Goal: Transaction & Acquisition: Subscribe to service/newsletter

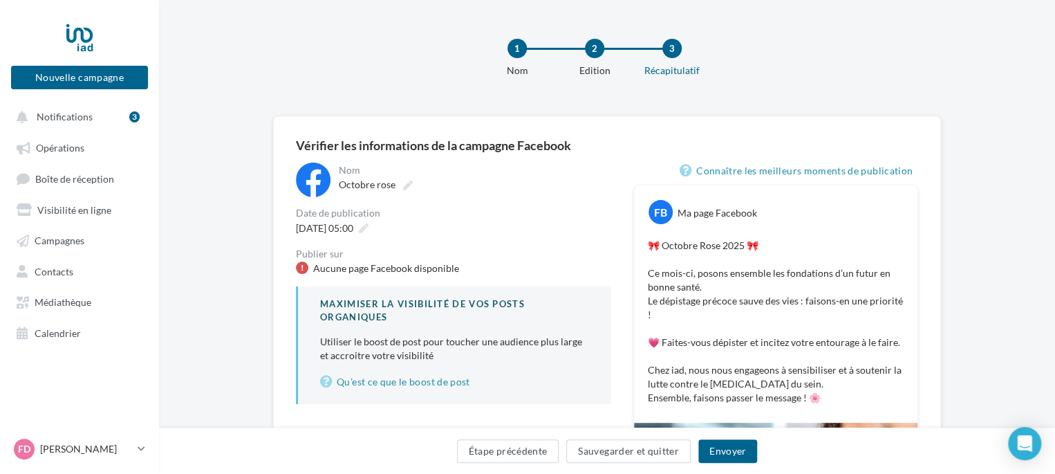
click at [419, 187] on div "Octobre rose" at bounding box center [474, 184] width 270 height 19
click at [408, 187] on icon at bounding box center [408, 185] width 10 height 10
click at [408, 187] on input "**********" at bounding box center [400, 187] width 122 height 24
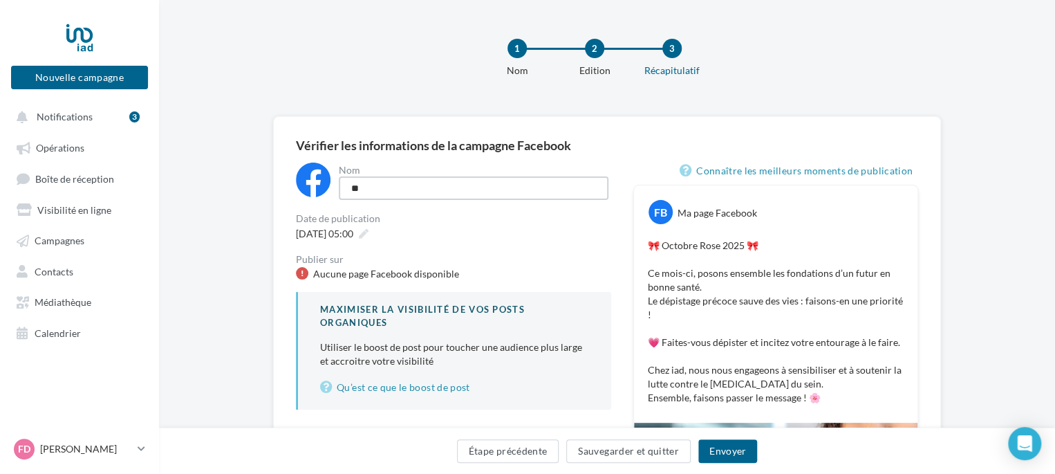
type input "*"
click at [391, 187] on input at bounding box center [474, 188] width 270 height 24
type input "**********"
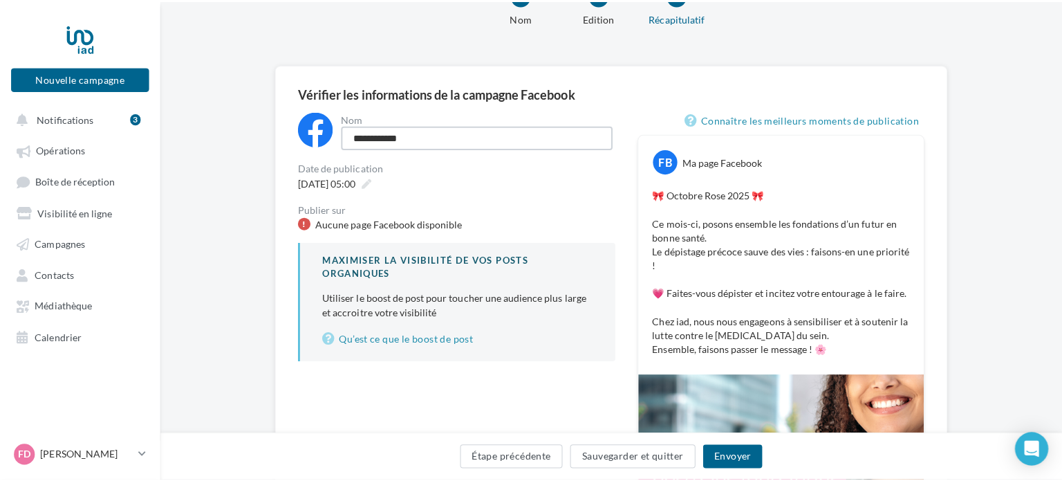
scroll to position [138, 0]
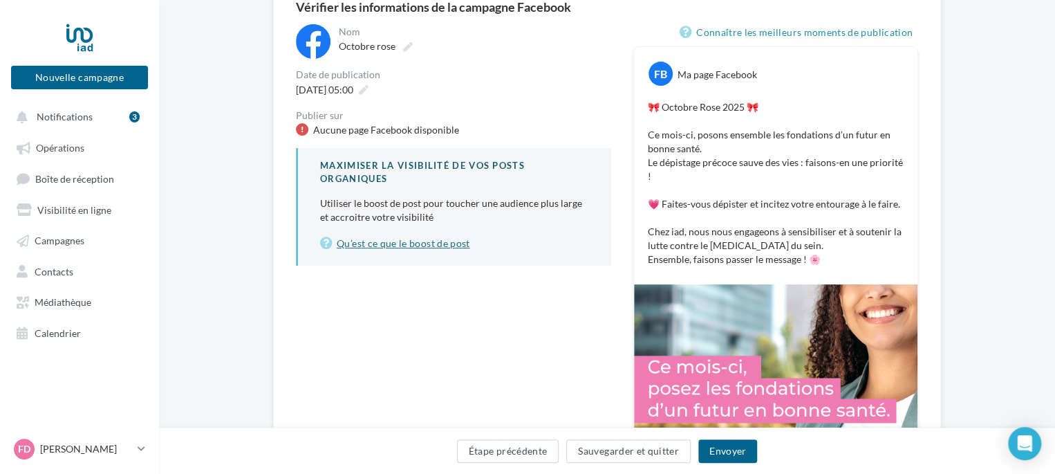
click at [364, 245] on link "Qu’est ce que le boost de post" at bounding box center [454, 243] width 269 height 17
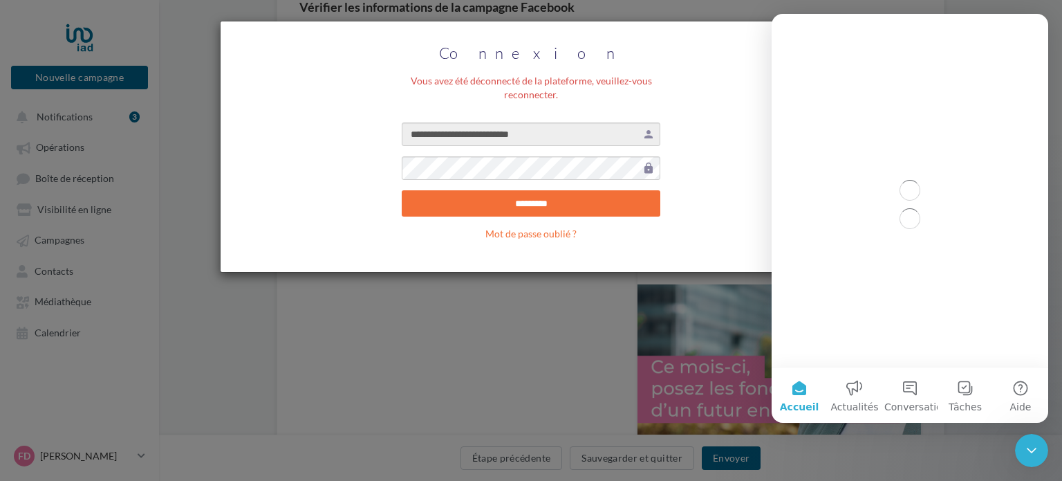
scroll to position [0, 0]
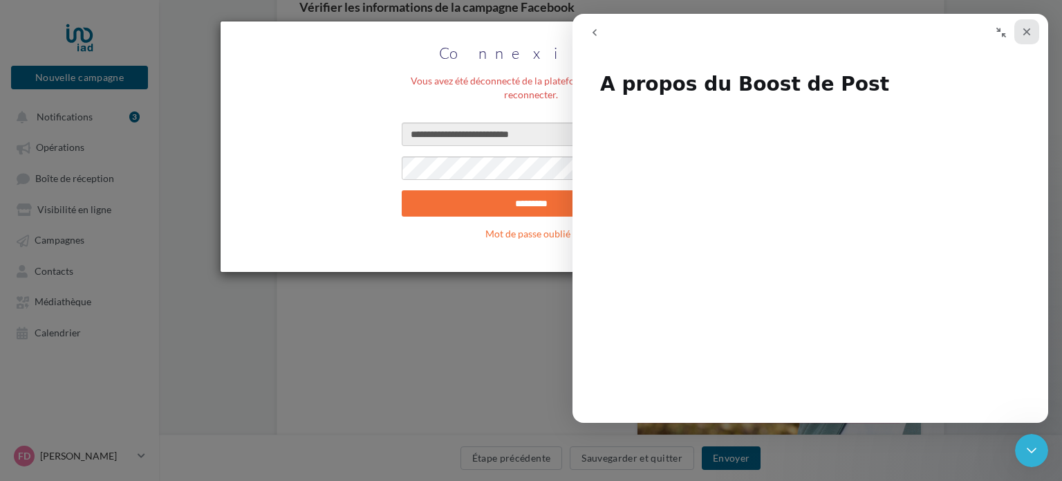
click at [1023, 38] on div "Fermer" at bounding box center [1026, 31] width 25 height 25
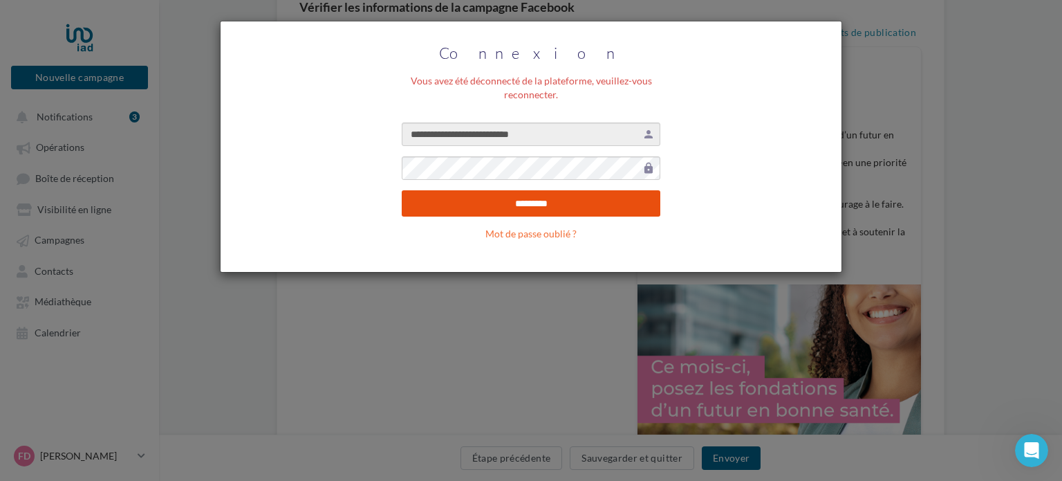
click at [527, 204] on input "*********" at bounding box center [531, 203] width 259 height 26
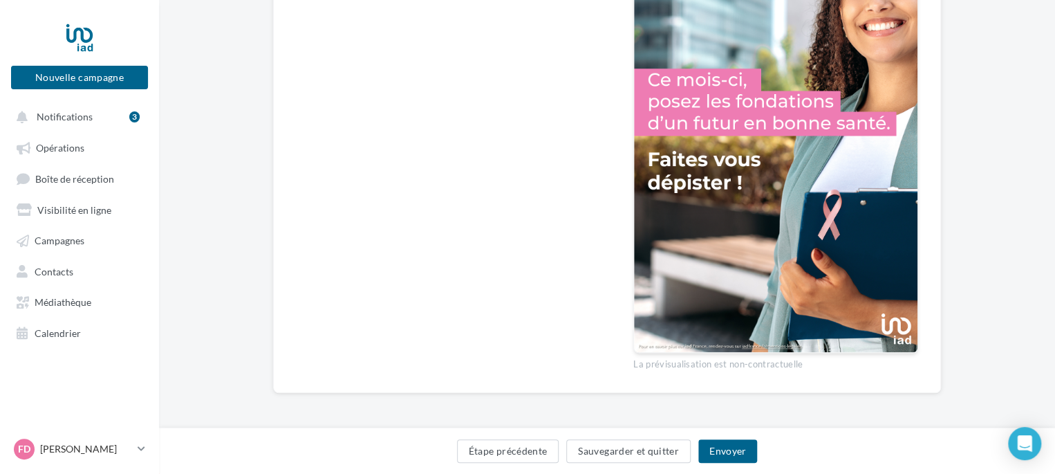
scroll to position [426, 0]
click at [727, 456] on button "Envoyer" at bounding box center [727, 451] width 59 height 24
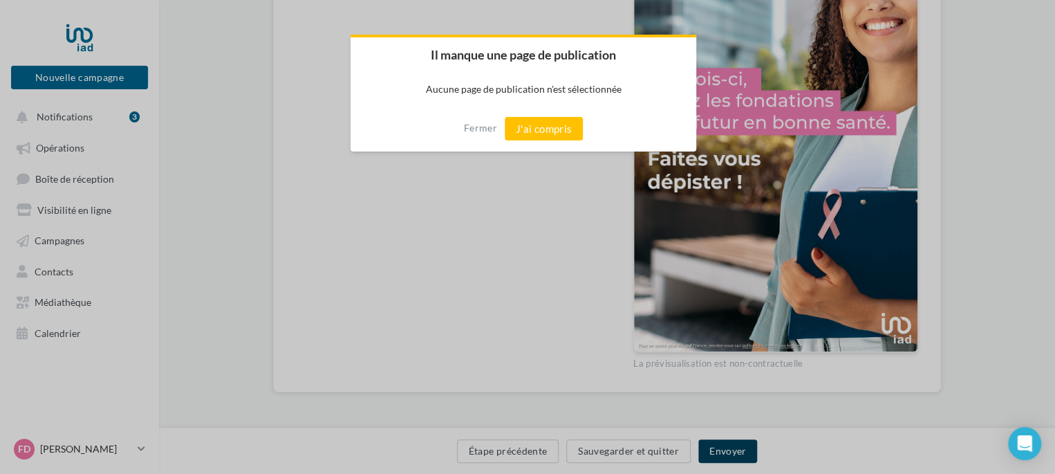
scroll to position [418, 0]
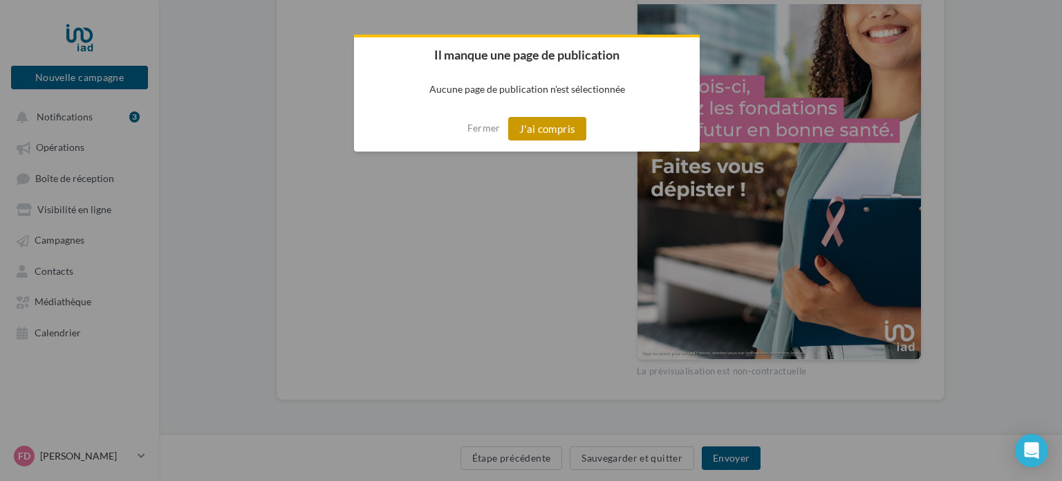
click at [559, 133] on button "J'ai compris" at bounding box center [547, 129] width 79 height 24
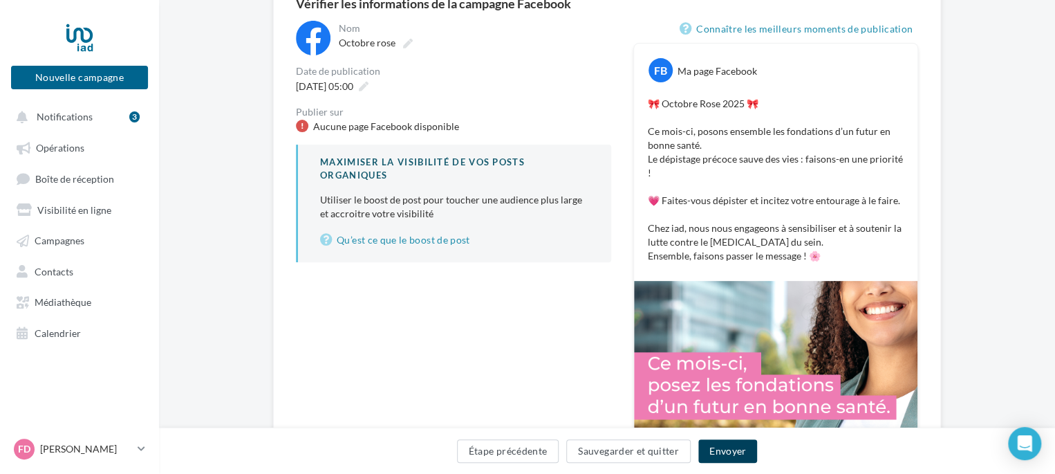
scroll to position [0, 0]
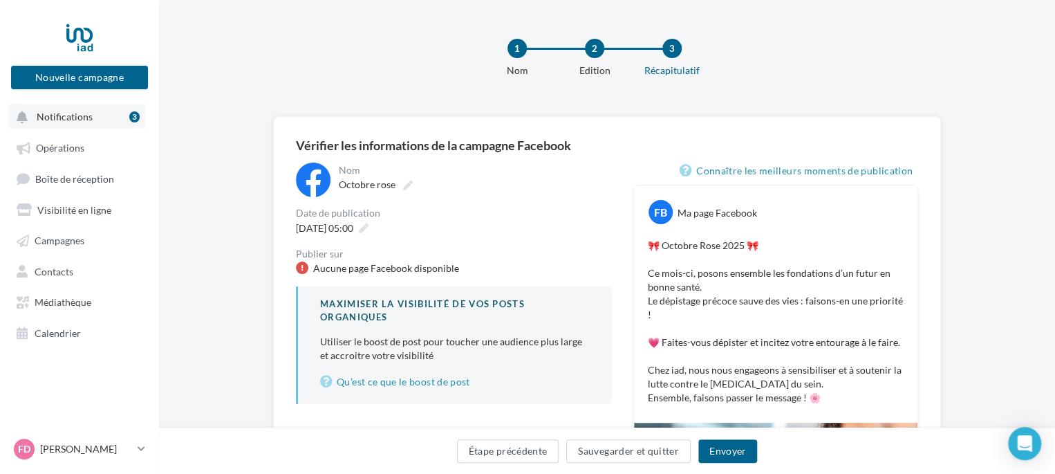
click at [47, 118] on span "Notifications" at bounding box center [65, 117] width 56 height 12
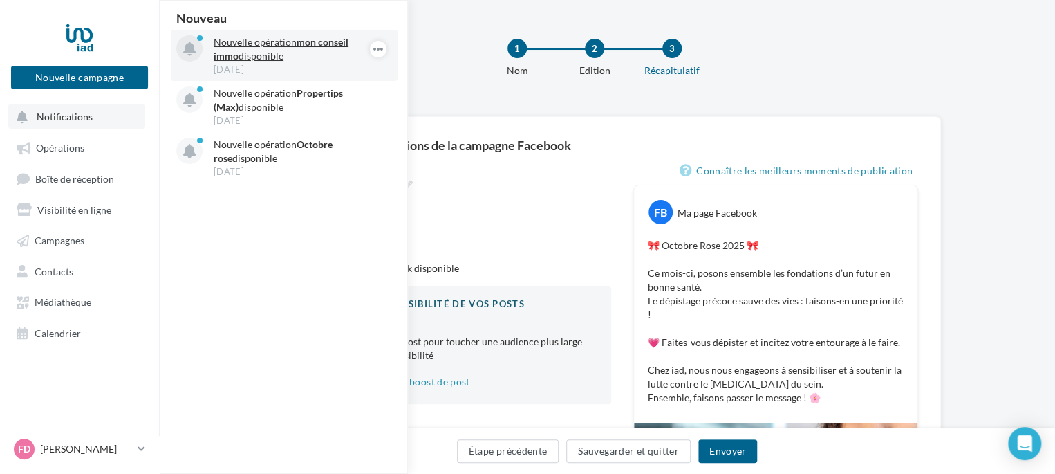
click at [335, 48] on strong "mon conseil immo" at bounding box center [281, 49] width 135 height 26
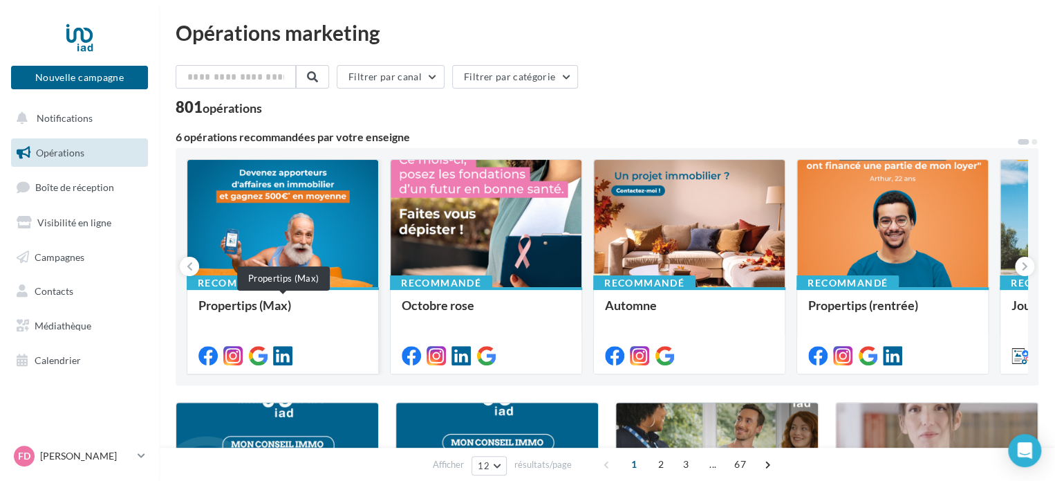
click at [247, 306] on div "Propertips (Max)" at bounding box center [282, 312] width 169 height 28
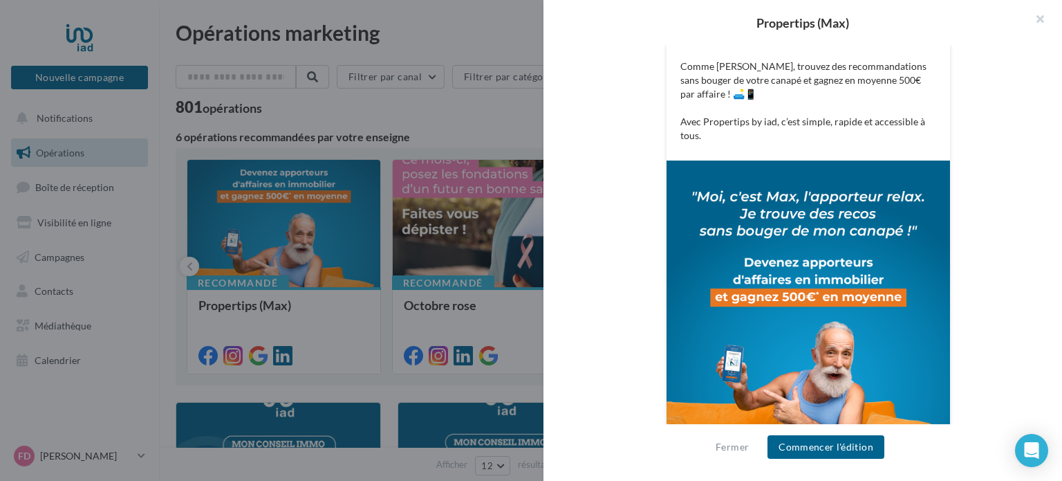
scroll to position [405, 0]
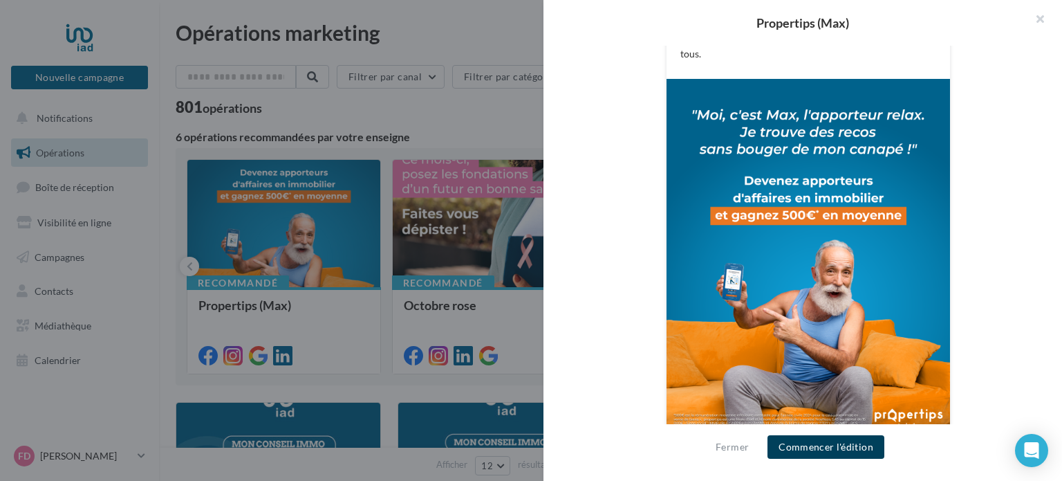
click at [808, 453] on button "Commencer l'édition" at bounding box center [826, 447] width 117 height 24
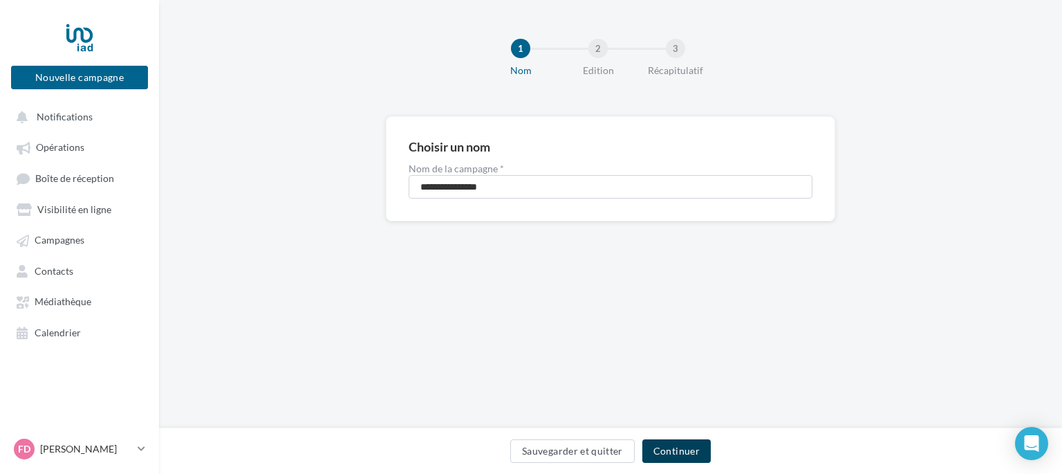
click at [687, 454] on button "Continuer" at bounding box center [676, 451] width 68 height 24
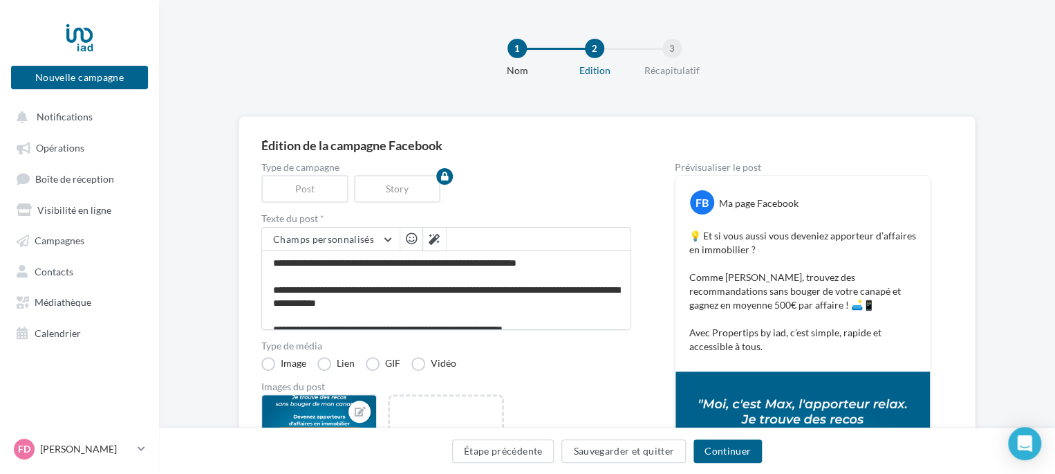
scroll to position [12, 0]
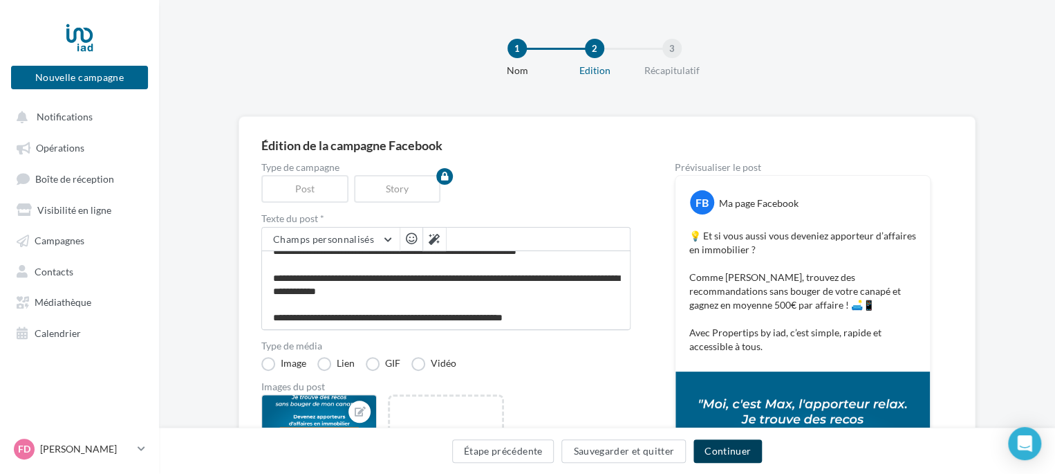
click at [725, 450] on button "Continuer" at bounding box center [728, 451] width 68 height 24
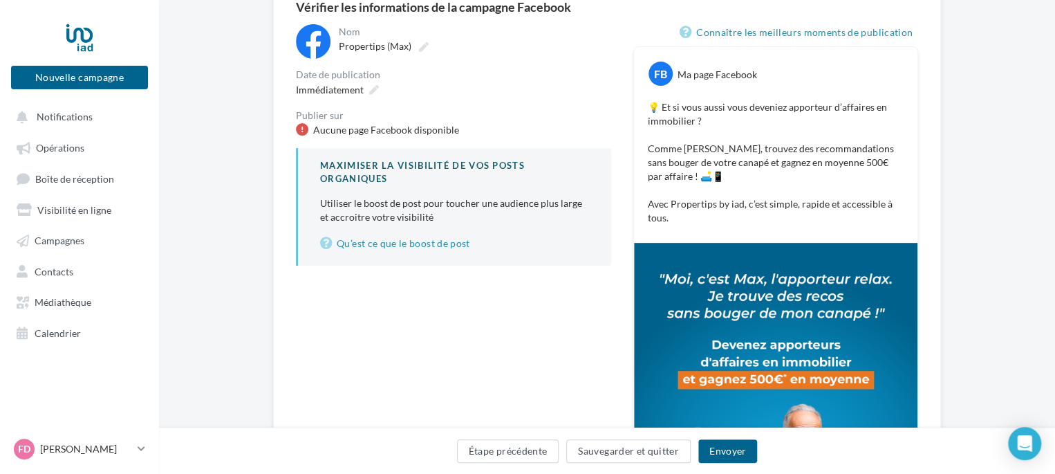
scroll to position [346, 0]
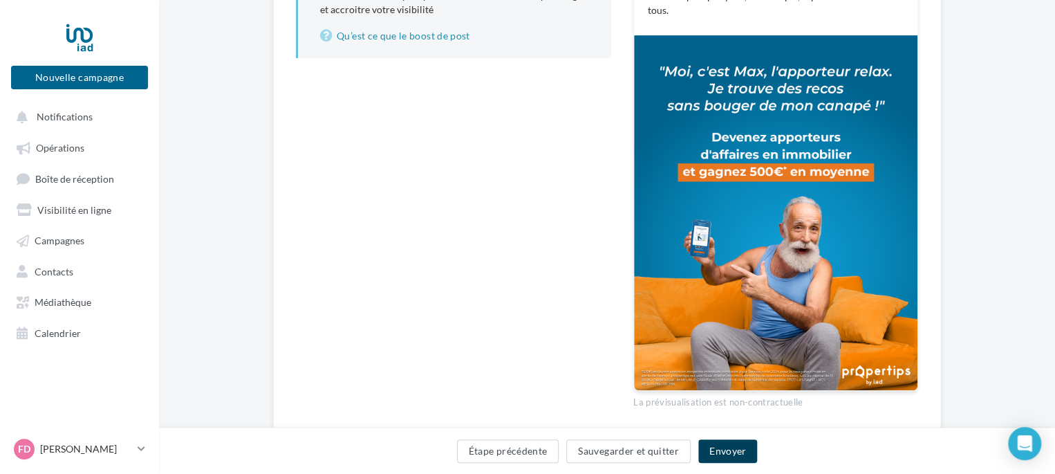
click at [727, 450] on button "Envoyer" at bounding box center [727, 451] width 59 height 24
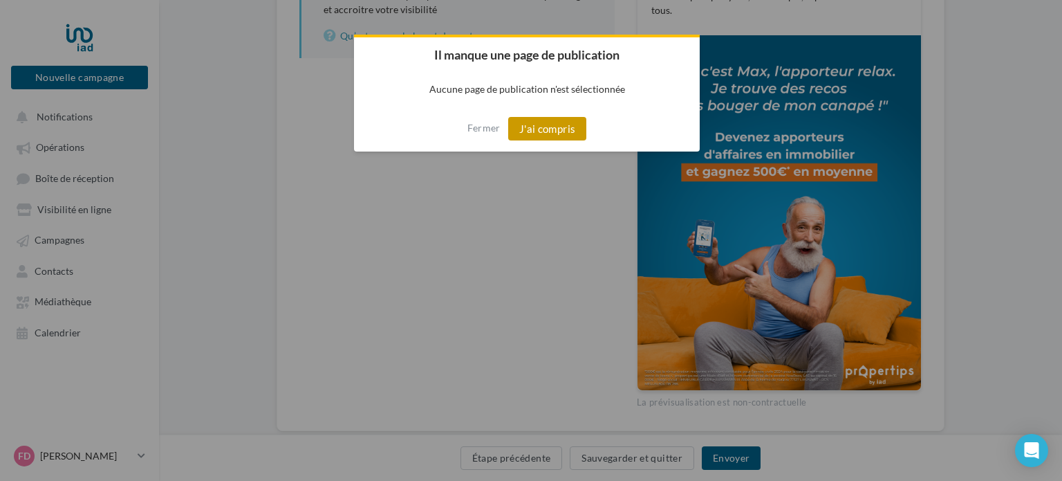
click at [562, 133] on button "J'ai compris" at bounding box center [547, 129] width 79 height 24
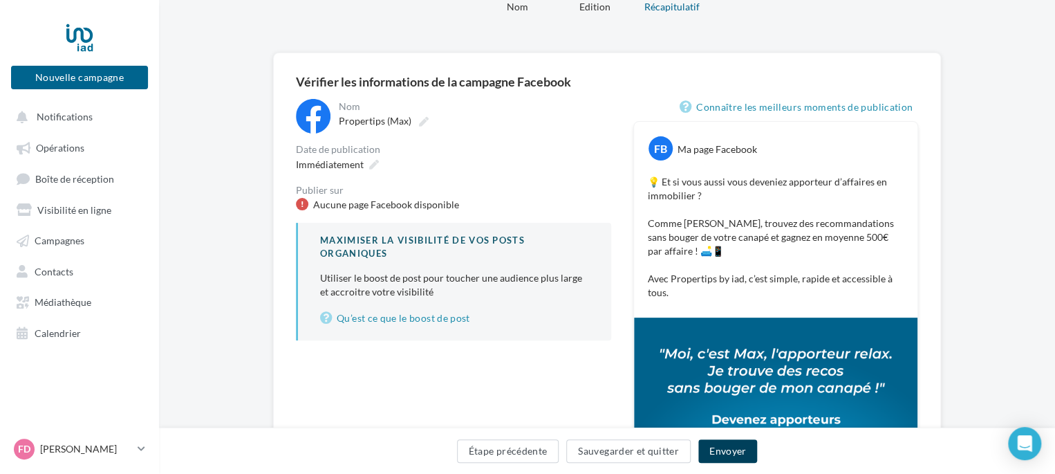
scroll to position [138, 0]
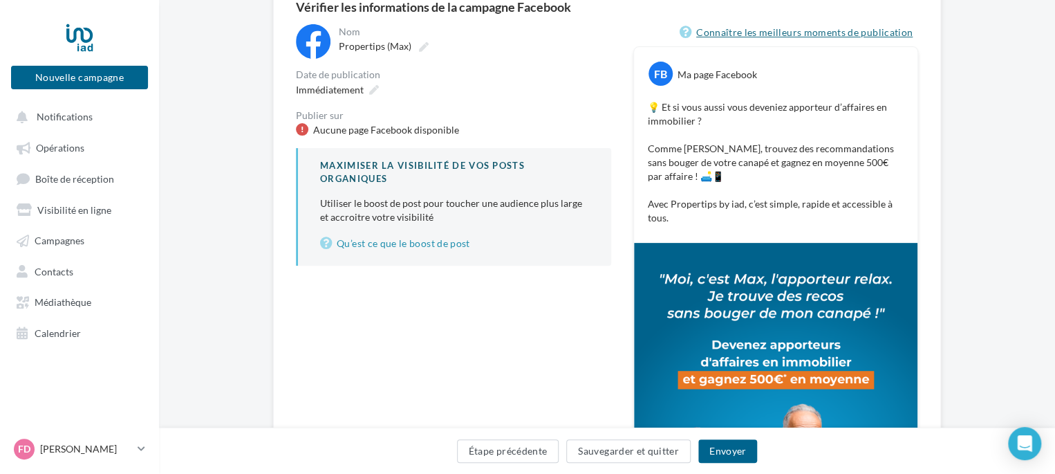
click at [733, 33] on link "Connaître les meilleurs moments de publication" at bounding box center [799, 32] width 239 height 17
click at [398, 45] on span "Propertips (Max)" at bounding box center [375, 46] width 73 height 12
click at [398, 45] on input "**********" at bounding box center [400, 49] width 122 height 24
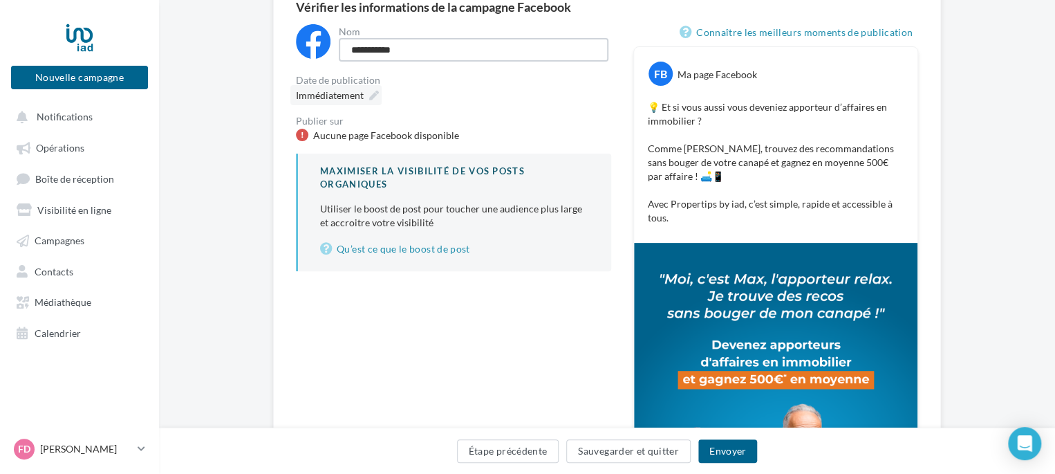
type input "**********"
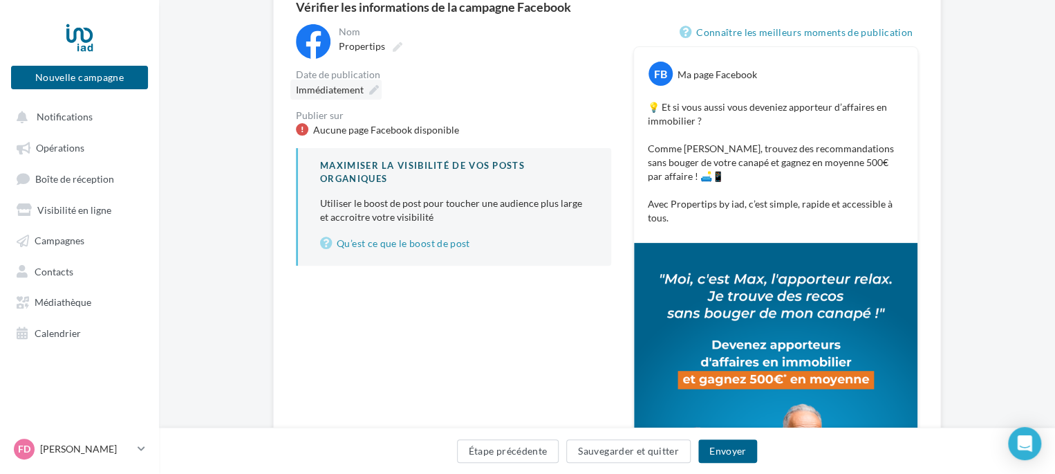
click at [370, 95] on icon at bounding box center [374, 90] width 10 height 10
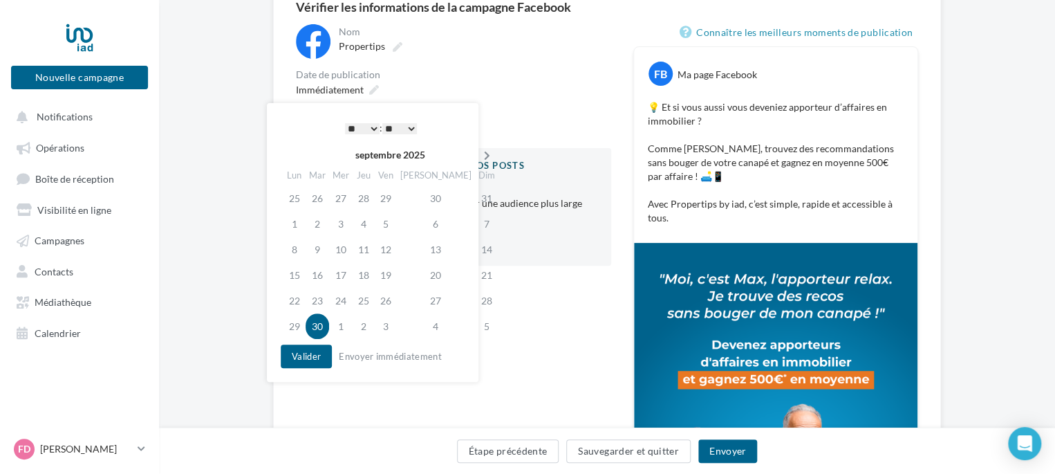
click at [479, 160] on icon at bounding box center [487, 156] width 17 height 10
click at [349, 198] on td "1" at bounding box center [343, 198] width 24 height 26
click at [307, 345] on button "Valider" at bounding box center [306, 356] width 51 height 24
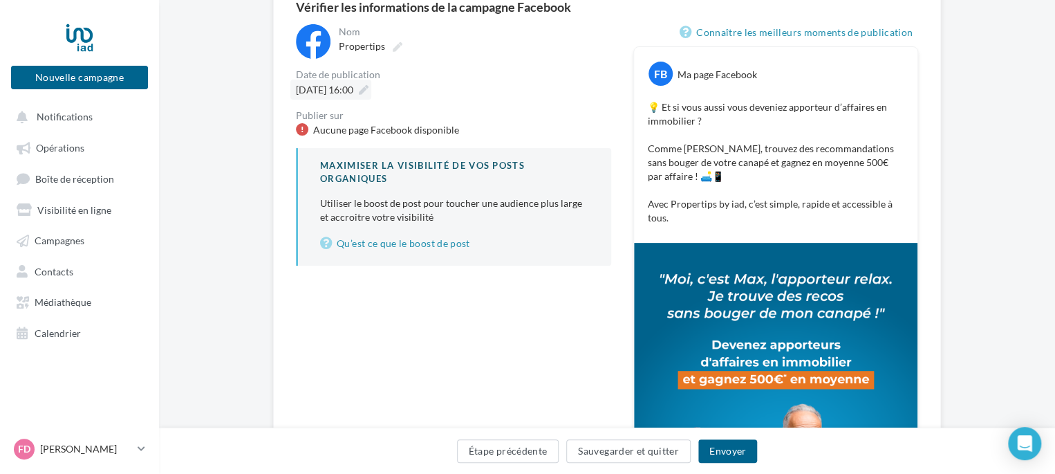
click at [369, 92] on icon at bounding box center [364, 90] width 10 height 10
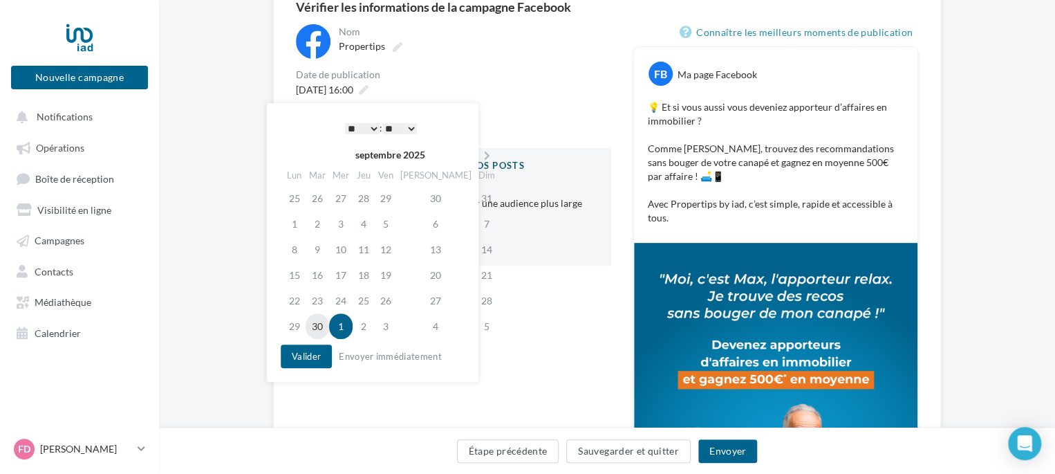
click at [318, 321] on td "30" at bounding box center [318, 326] width 24 height 26
click at [317, 362] on button "Valider" at bounding box center [306, 356] width 51 height 24
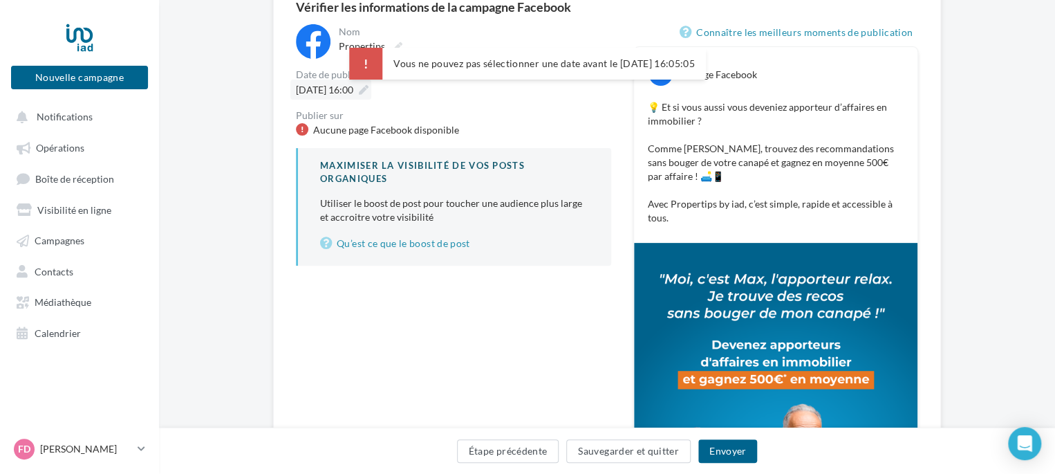
click at [369, 89] on icon at bounding box center [364, 90] width 10 height 10
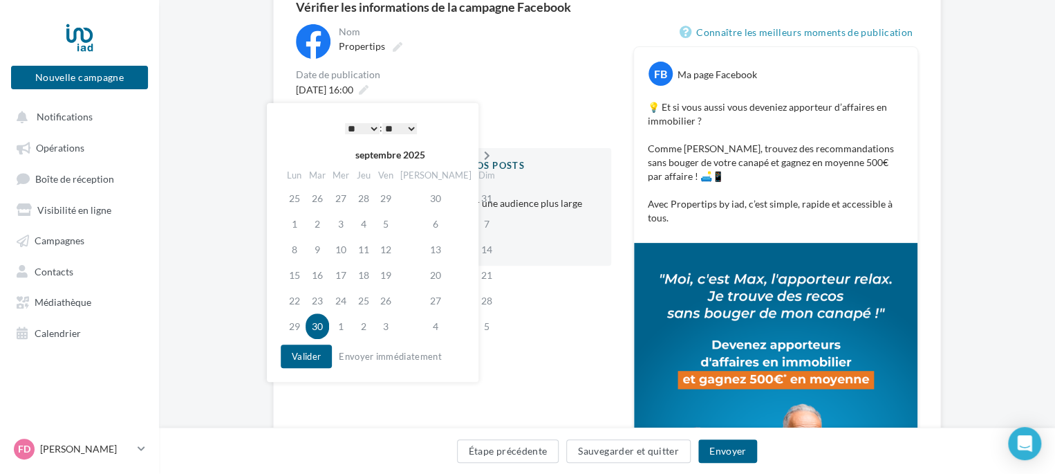
click at [479, 156] on icon at bounding box center [487, 156] width 17 height 10
click at [293, 154] on icon at bounding box center [295, 156] width 17 height 10
click at [324, 329] on td "30" at bounding box center [318, 326] width 24 height 26
click at [321, 351] on button "Valider" at bounding box center [306, 356] width 51 height 24
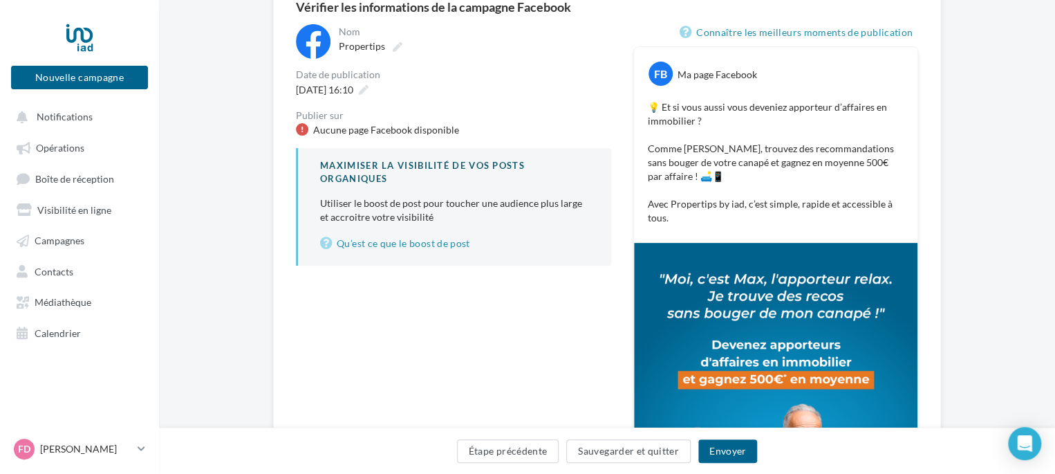
click at [448, 129] on div "Aucune page Facebook disponible" at bounding box center [386, 130] width 146 height 14
drag, startPoint x: 279, startPoint y: 113, endPoint x: 741, endPoint y: 104, distance: 462.7
click at [288, 113] on div "**********" at bounding box center [607, 308] width 668 height 660
click at [725, 453] on button "Envoyer" at bounding box center [727, 451] width 59 height 24
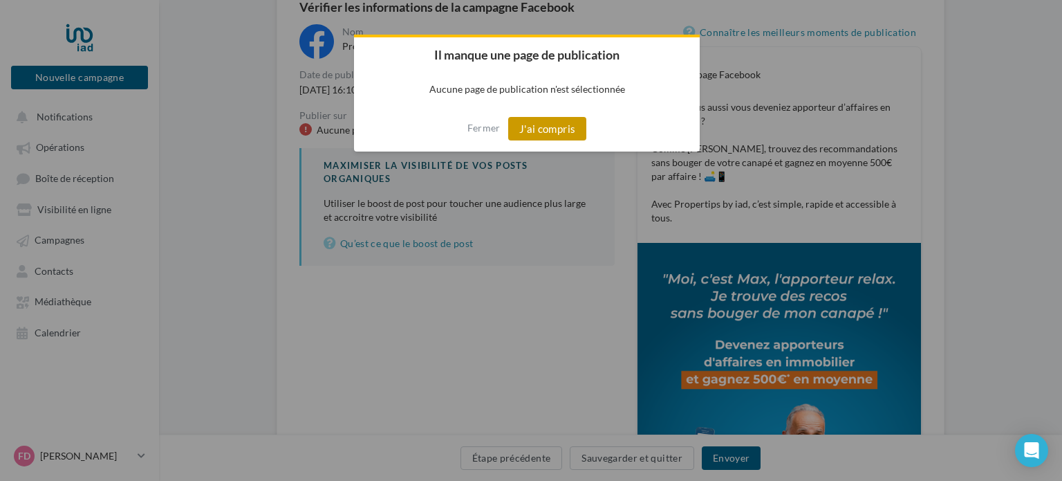
click at [553, 133] on button "J'ai compris" at bounding box center [547, 129] width 79 height 24
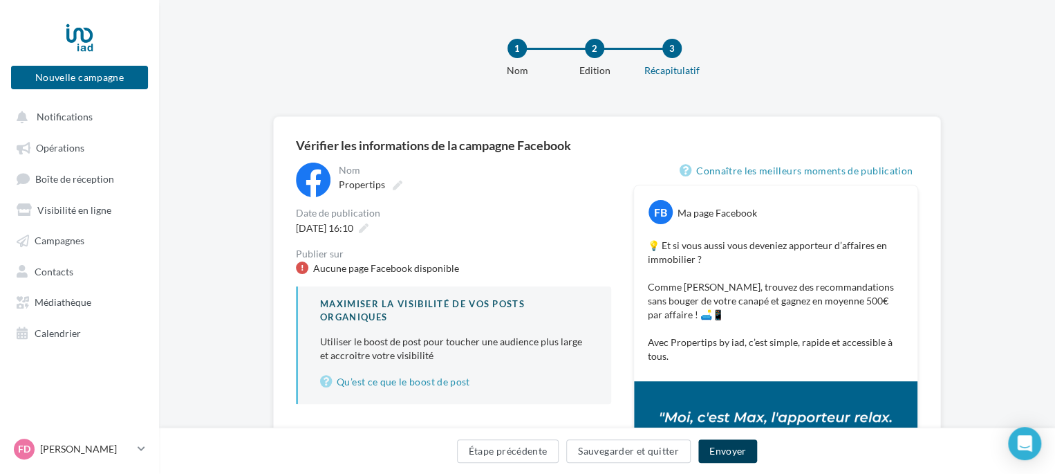
scroll to position [0, 0]
click at [530, 452] on button "Étape précédente" at bounding box center [508, 451] width 102 height 24
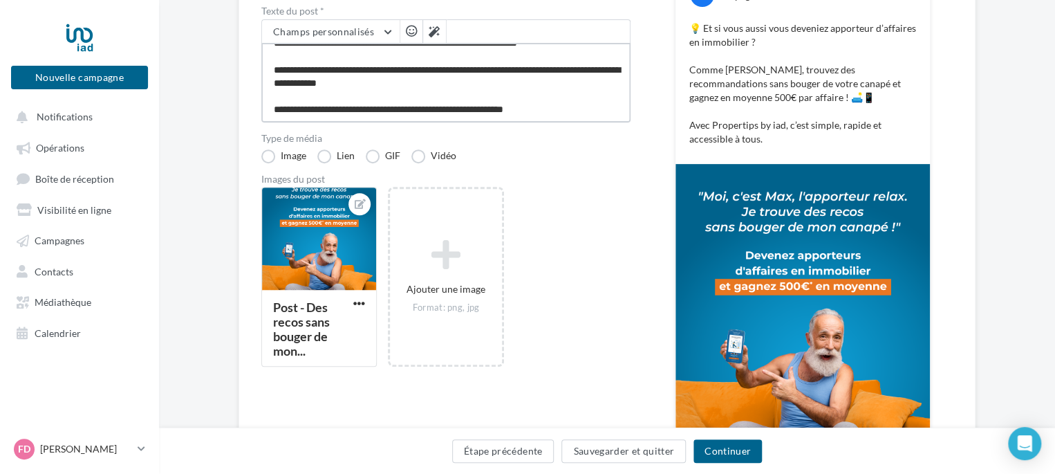
scroll to position [10, 0]
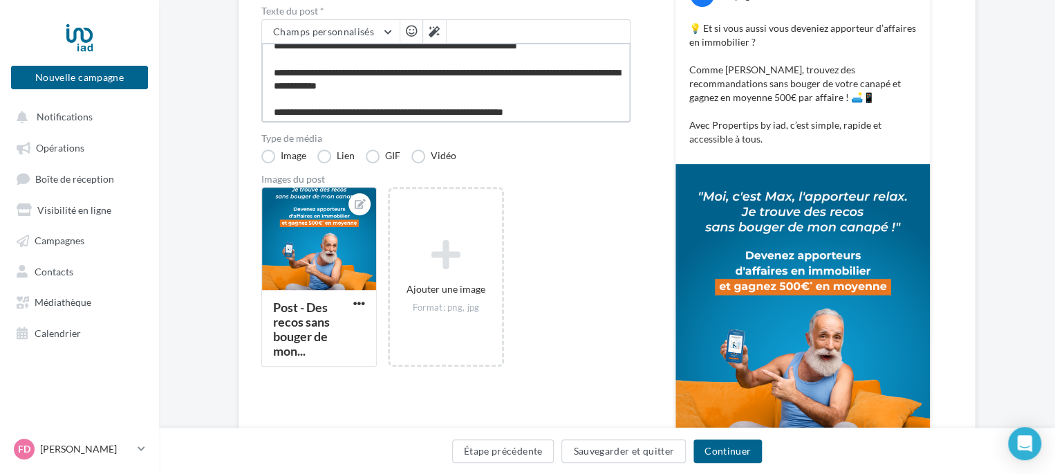
drag, startPoint x: 630, startPoint y: 91, endPoint x: 612, endPoint y: 82, distance: 20.4
click at [612, 73] on textarea "**********" at bounding box center [445, 83] width 369 height 80
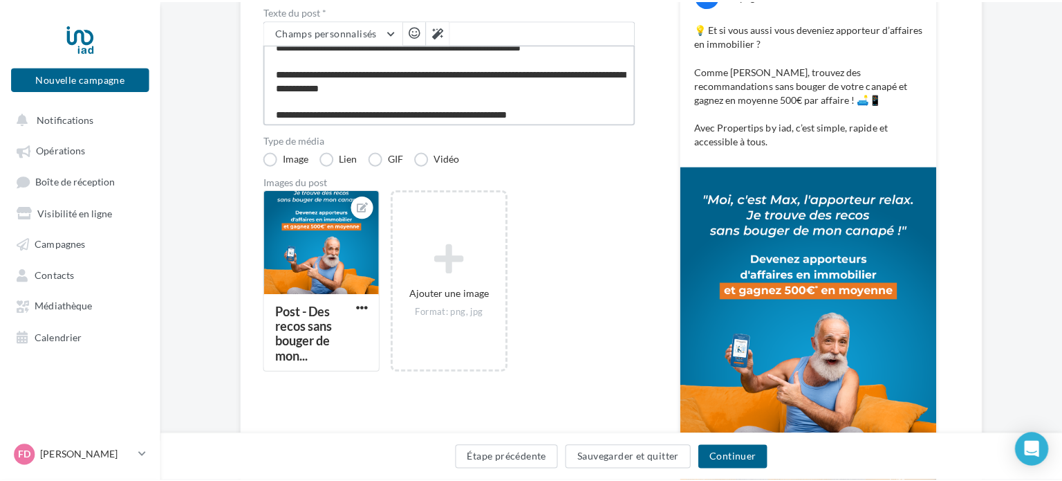
scroll to position [0, 0]
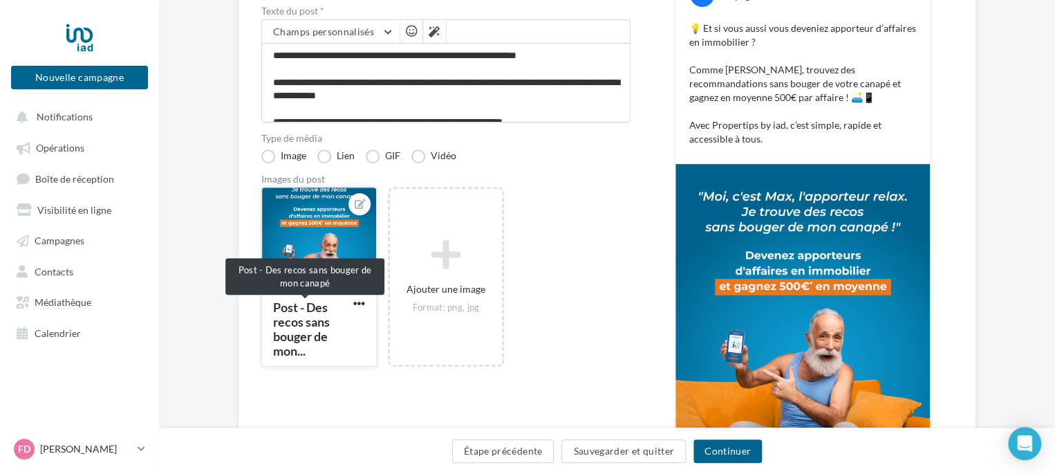
click at [318, 312] on div "Post - Des recos sans bouger de mon..." at bounding box center [301, 328] width 57 height 59
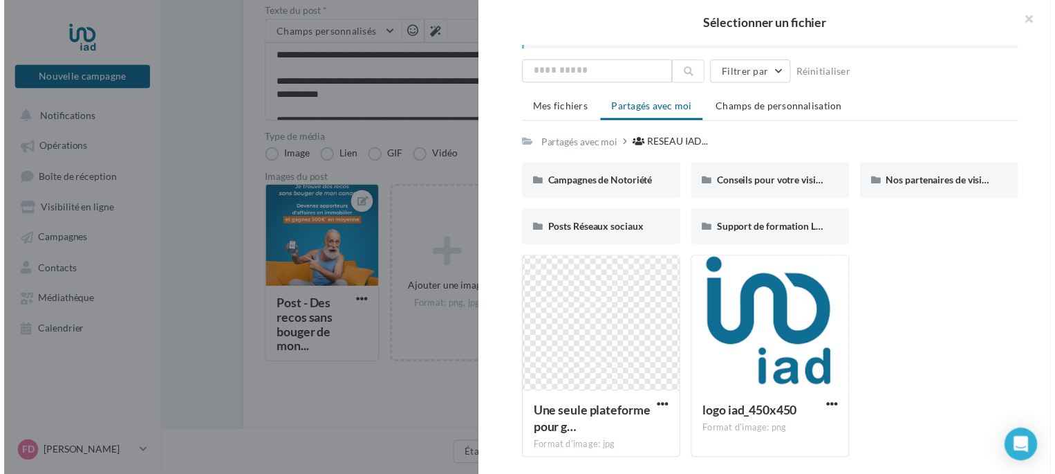
scroll to position [42, 0]
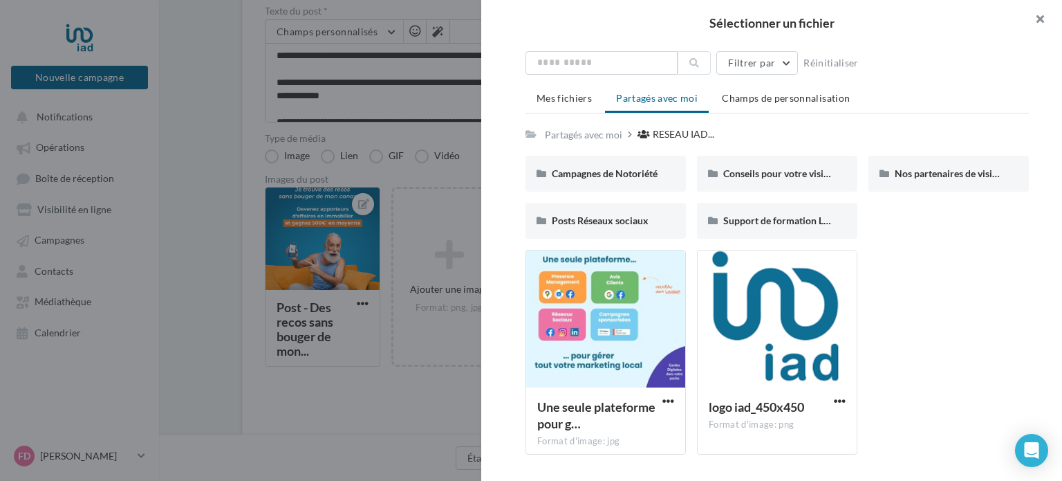
click at [1042, 19] on button "button" at bounding box center [1034, 20] width 55 height 41
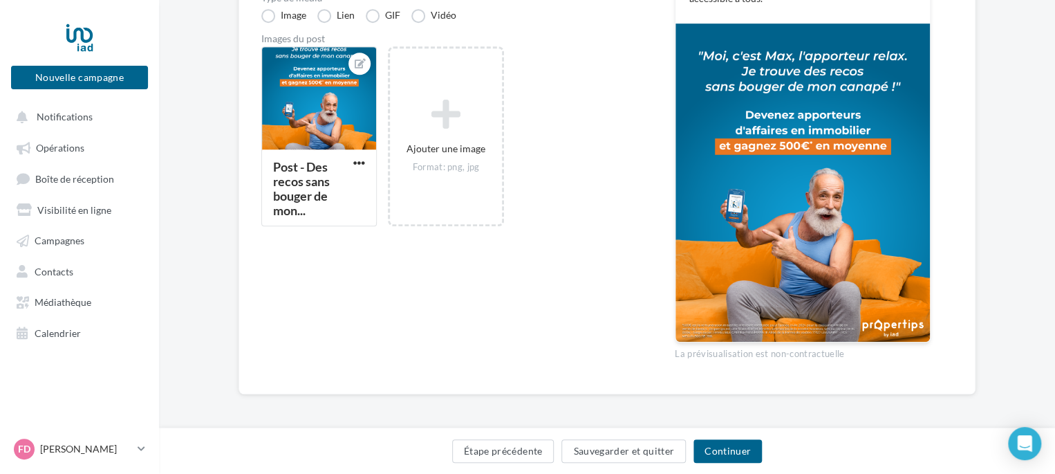
scroll to position [349, 0]
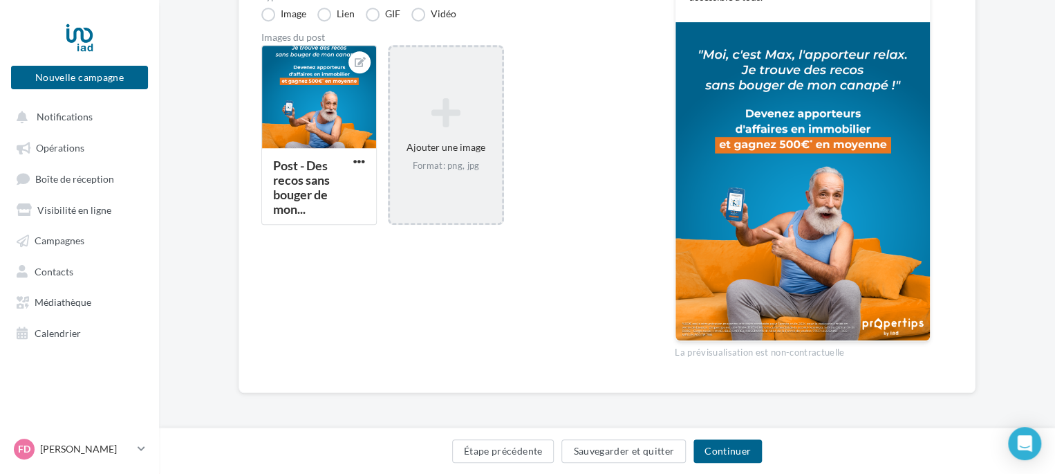
click at [454, 166] on div "Format: png, jpg" at bounding box center [446, 166] width 100 height 12
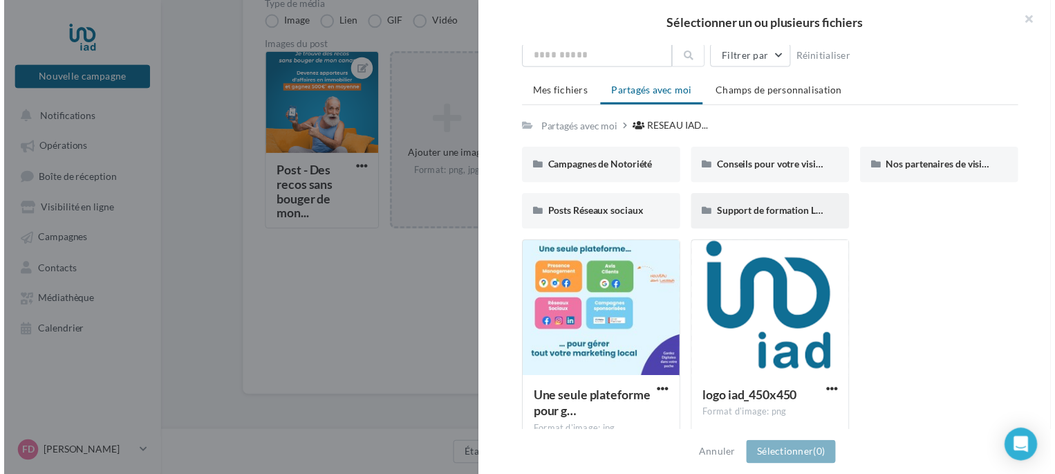
scroll to position [70, 0]
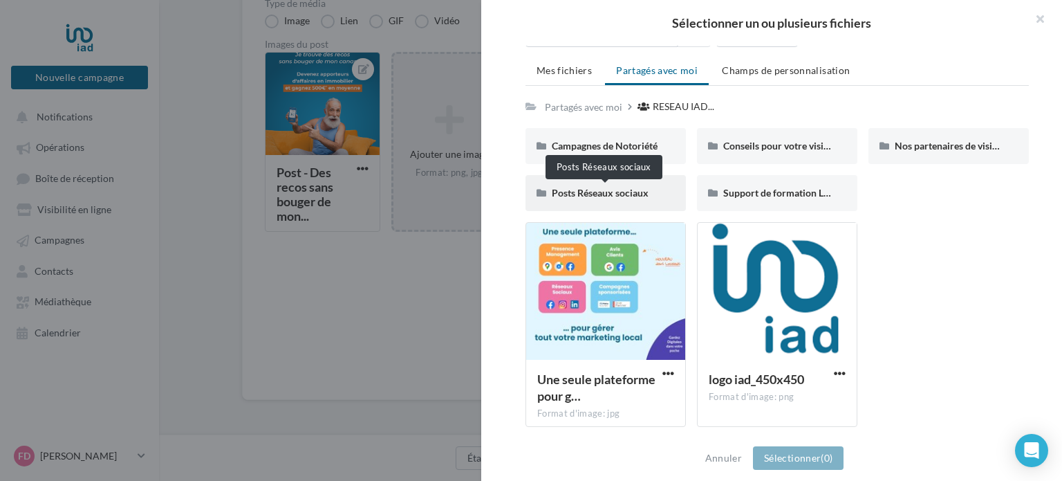
click at [617, 187] on span "Posts Réseaux sociaux" at bounding box center [600, 193] width 97 height 12
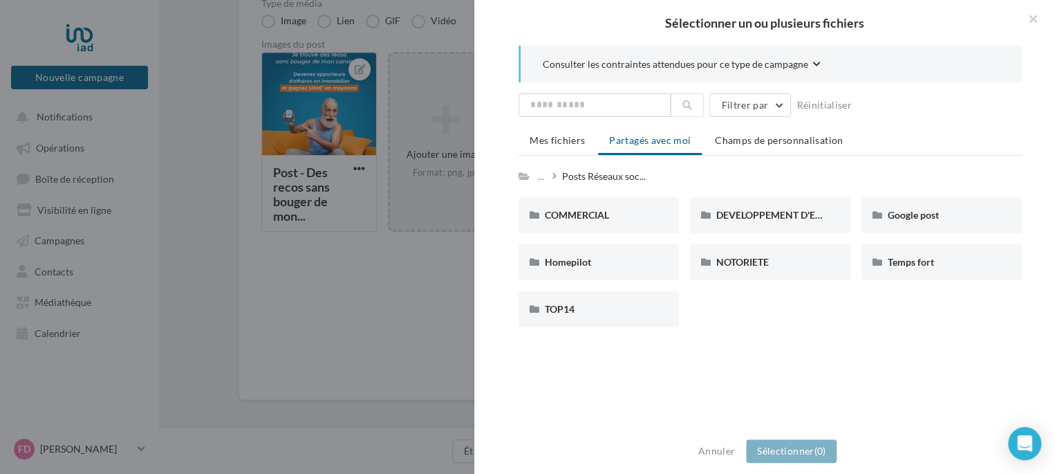
scroll to position [0, 0]
click at [597, 210] on span "COMMERCIAL" at bounding box center [577, 215] width 64 height 12
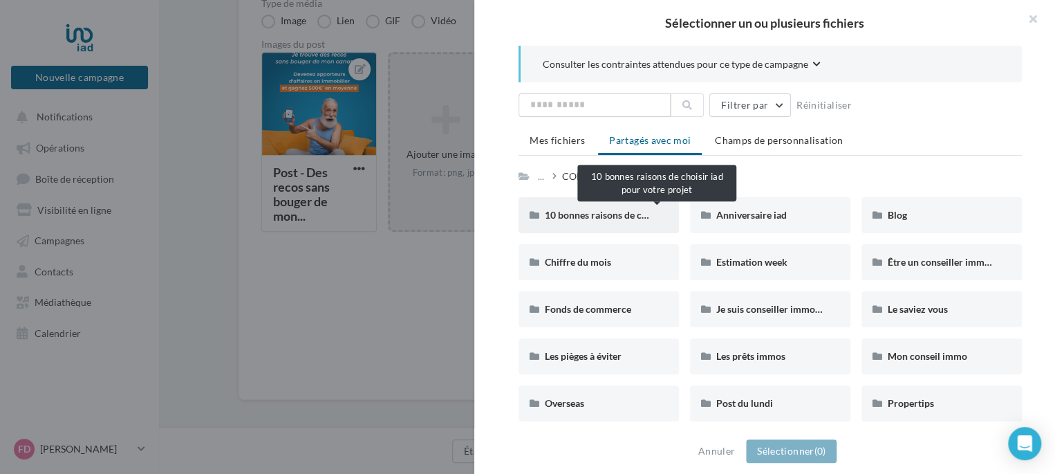
click at [629, 210] on span "10 bonnes raisons de choisir iad pour votre projet" at bounding box center [651, 215] width 213 height 12
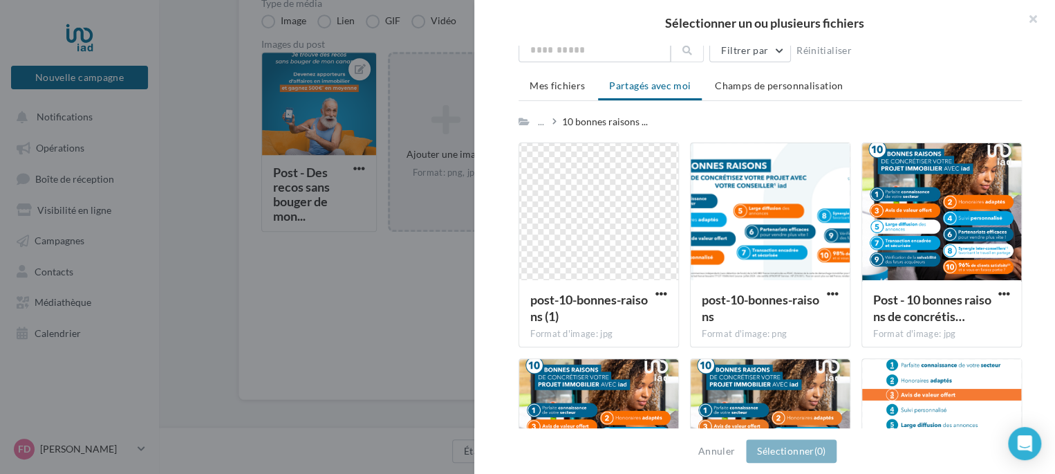
scroll to position [53, 0]
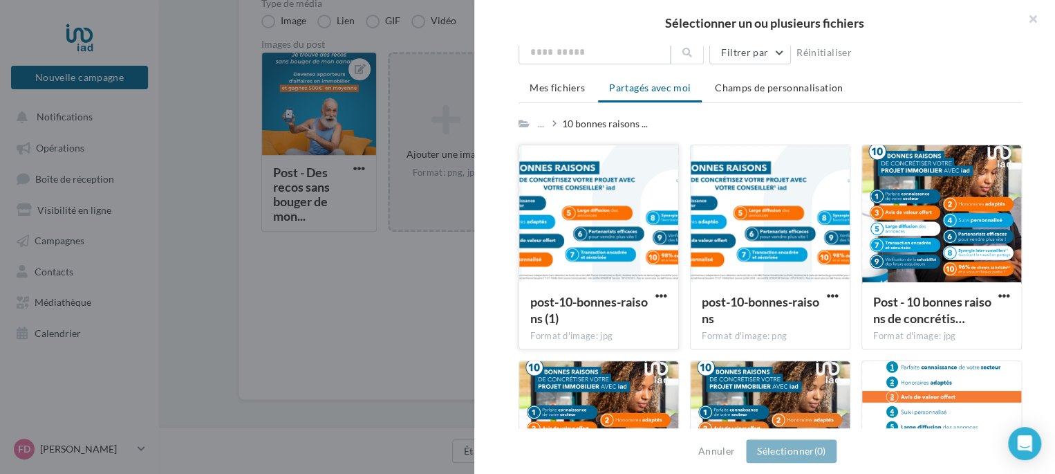
click at [595, 218] on div at bounding box center [598, 214] width 159 height 138
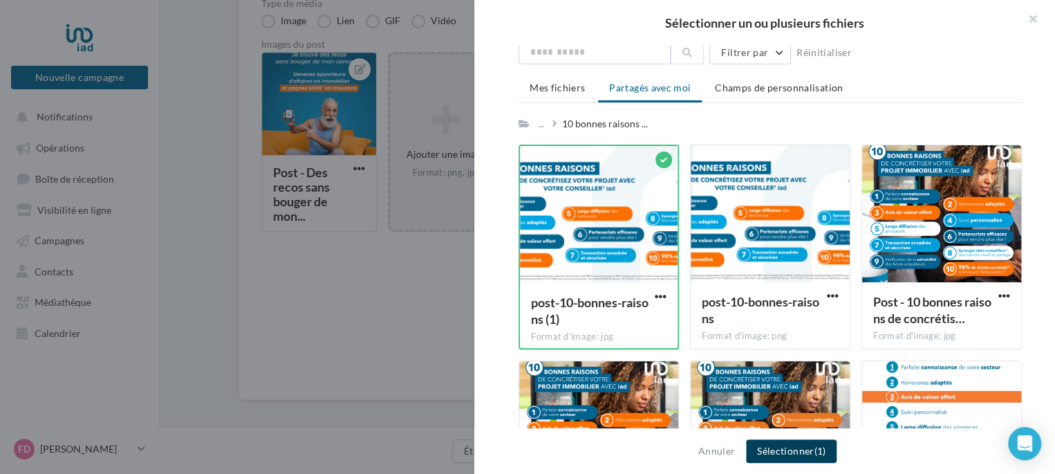
click at [792, 452] on button "Sélectionner (1)" at bounding box center [791, 451] width 91 height 24
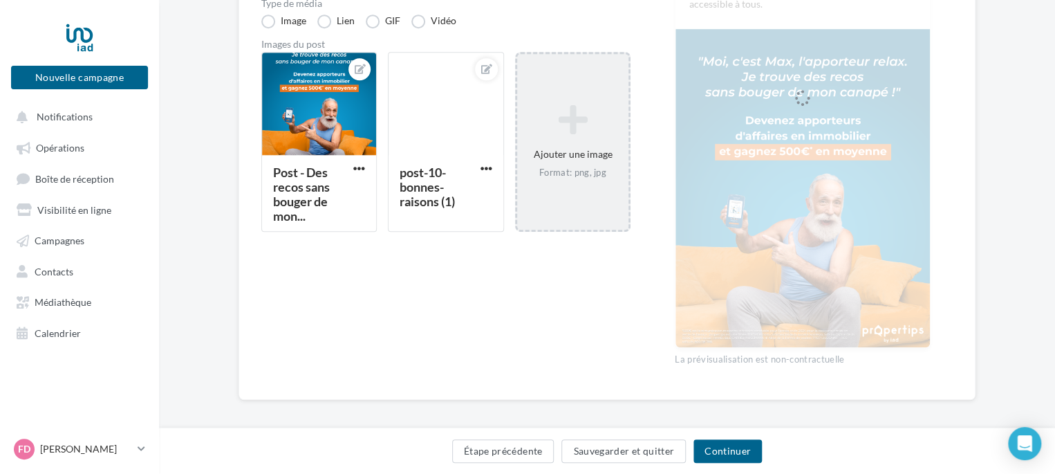
scroll to position [286, 0]
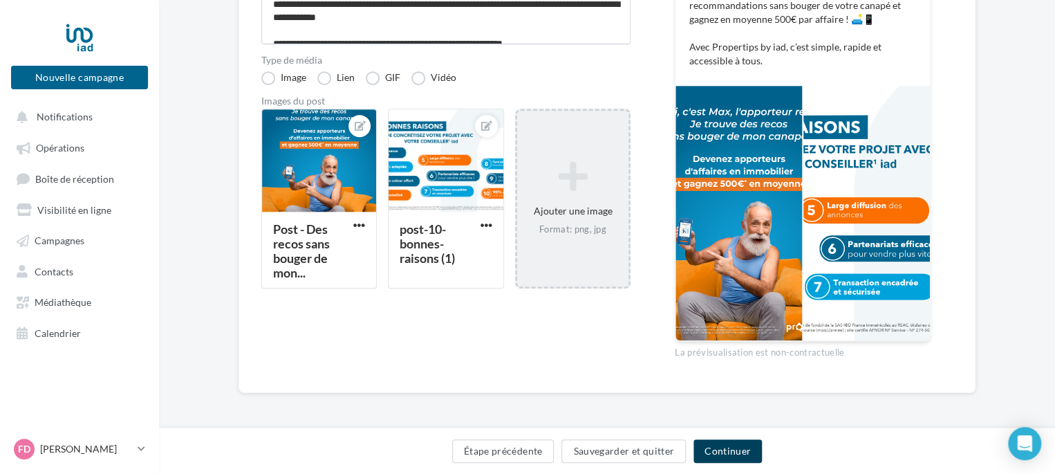
click at [727, 452] on button "Continuer" at bounding box center [728, 451] width 68 height 24
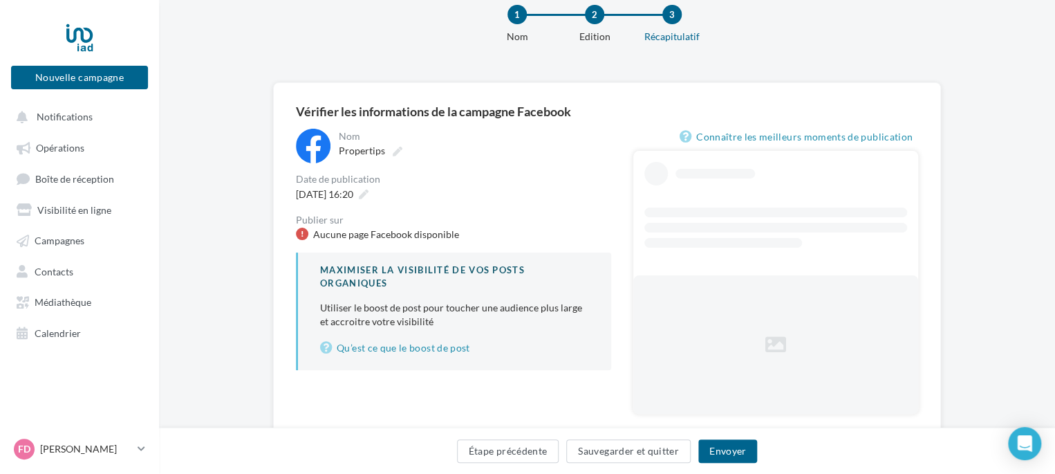
scroll to position [89, 0]
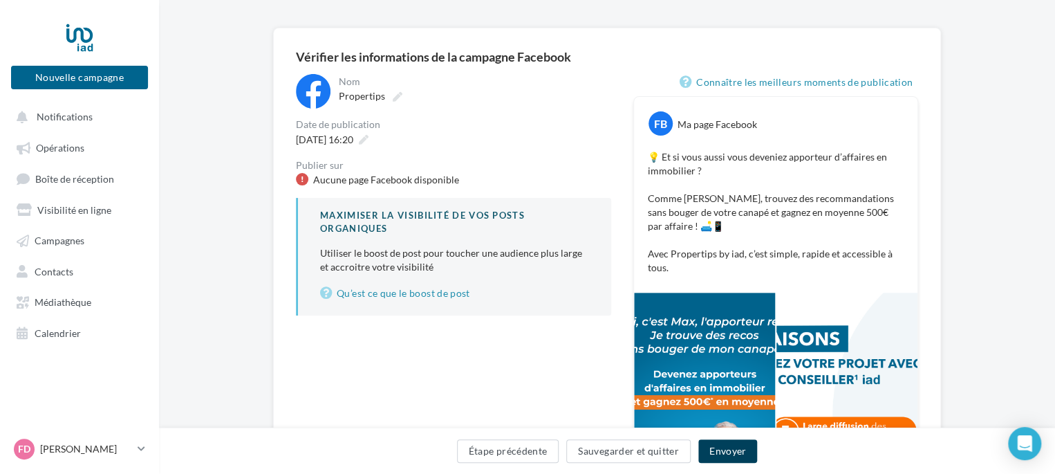
click at [727, 452] on button "Envoyer" at bounding box center [727, 451] width 59 height 24
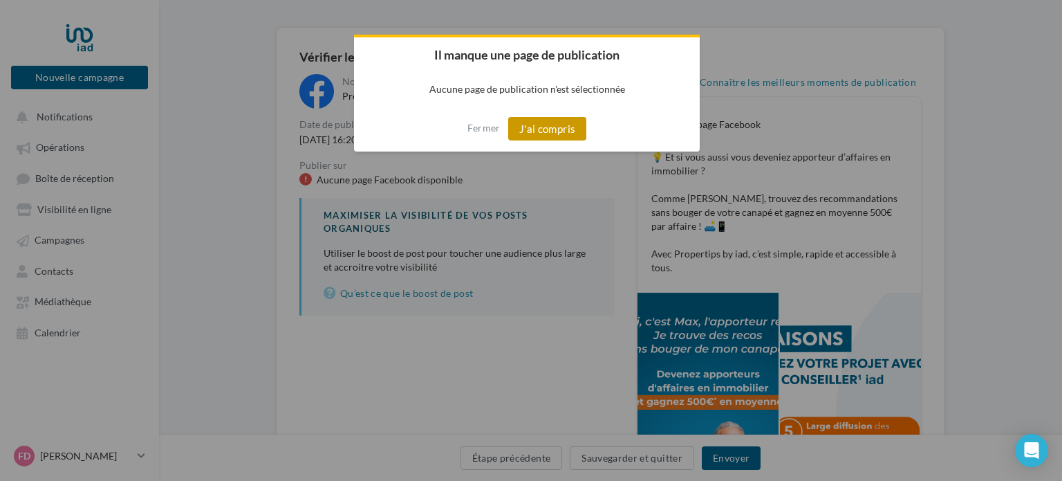
click at [554, 130] on button "J'ai compris" at bounding box center [547, 129] width 79 height 24
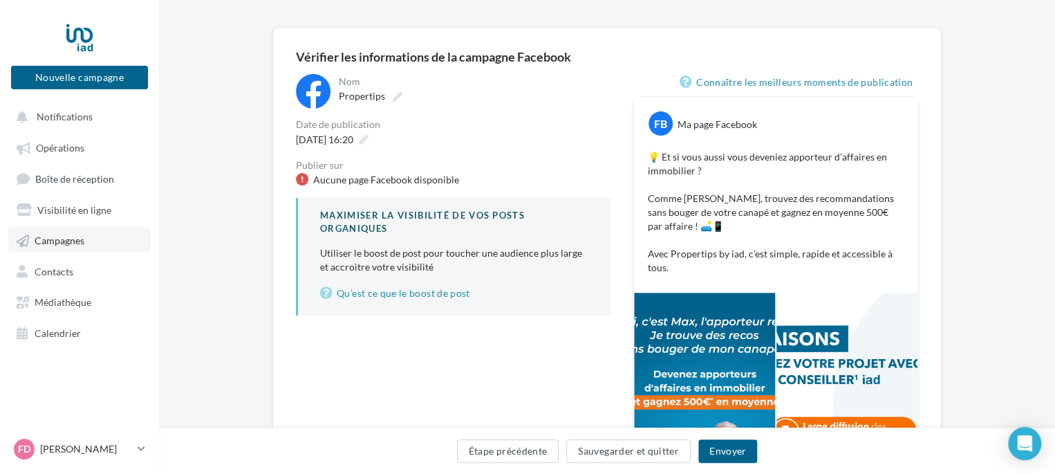
click at [84, 245] on span "Campagnes" at bounding box center [60, 240] width 50 height 12
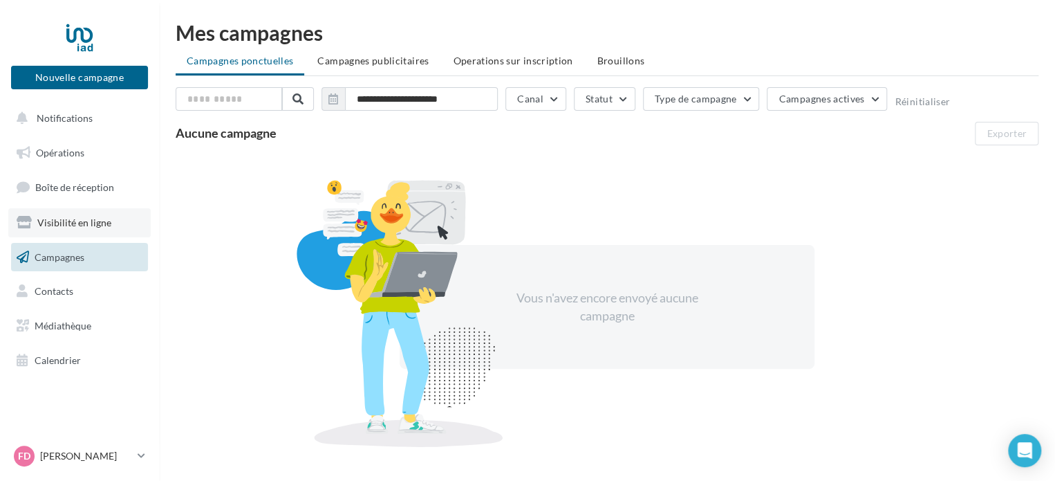
click at [91, 219] on span "Visibilité en ligne" at bounding box center [74, 222] width 74 height 12
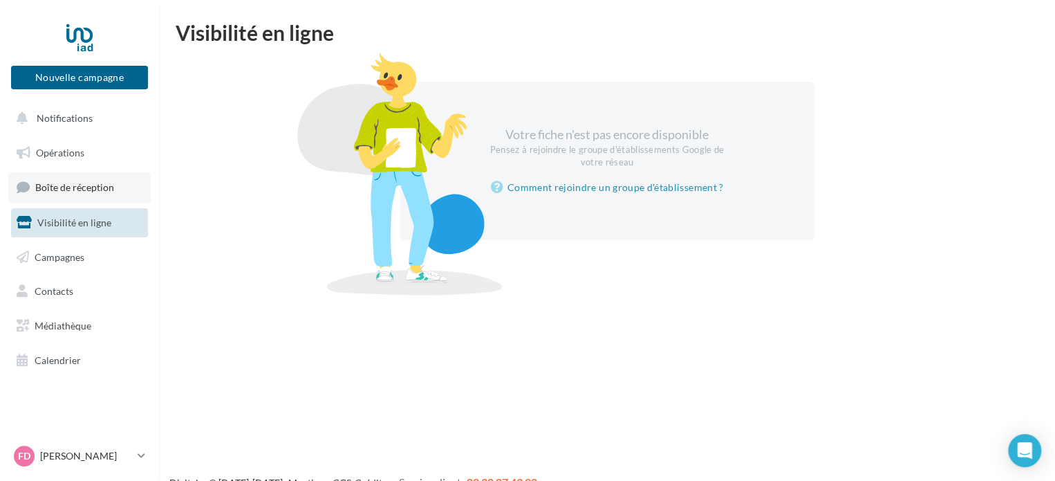
click at [84, 189] on span "Boîte de réception" at bounding box center [74, 187] width 79 height 12
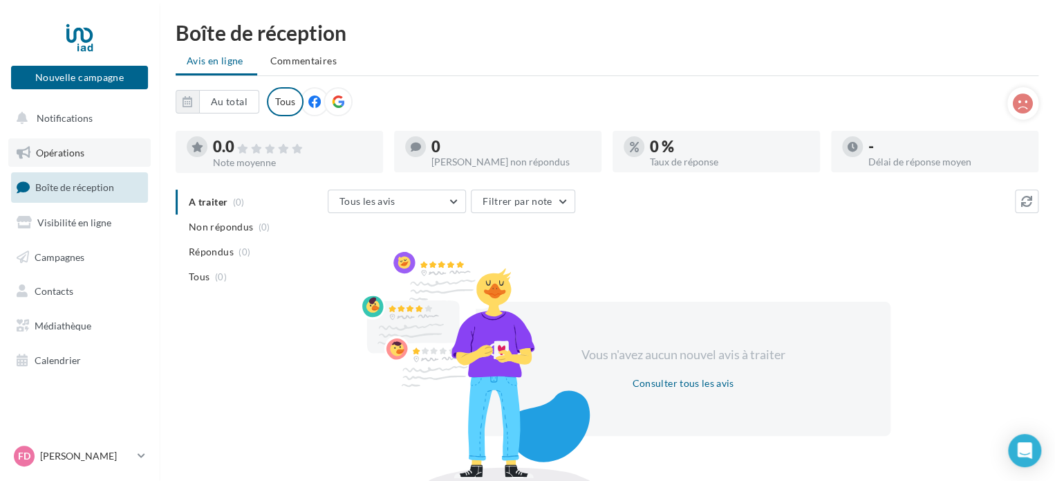
click at [71, 155] on span "Opérations" at bounding box center [60, 153] width 48 height 12
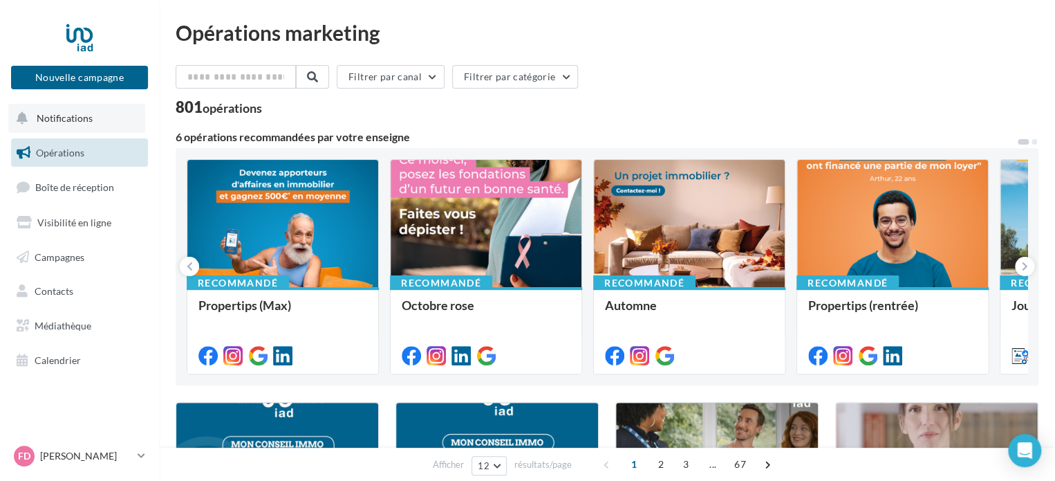
click at [66, 118] on span "Notifications" at bounding box center [65, 118] width 56 height 12
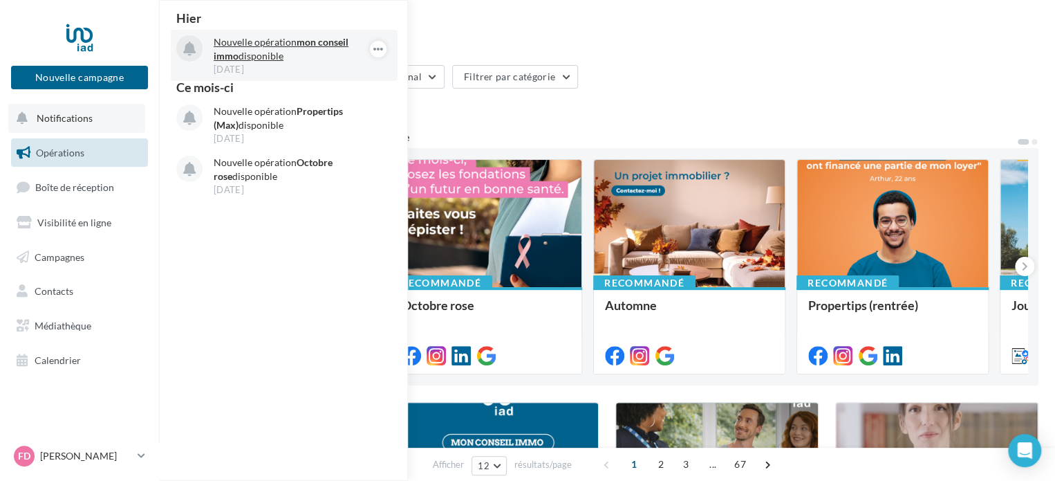
click at [283, 45] on p "Nouvelle opération mon conseil immo disponible" at bounding box center [294, 49] width 160 height 28
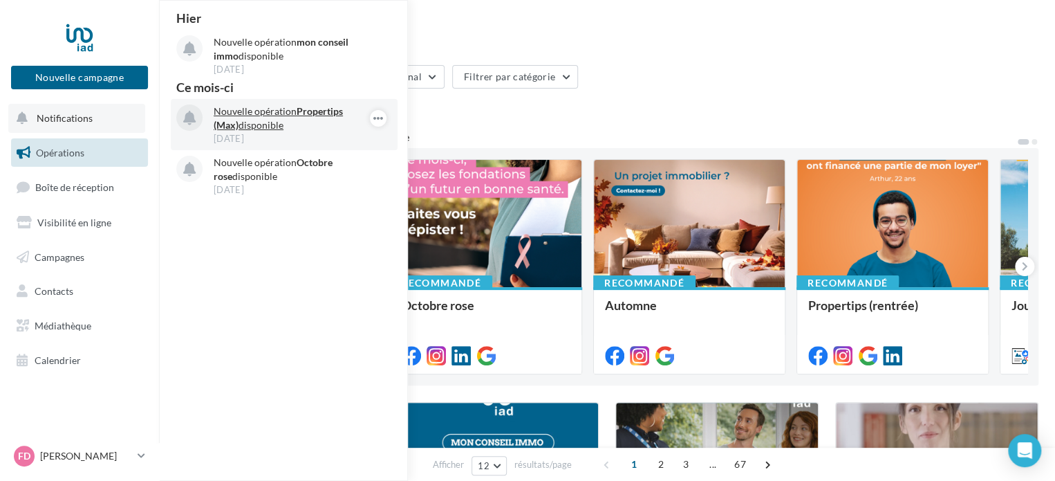
click at [338, 113] on strong "Propertips (Max)" at bounding box center [278, 118] width 129 height 26
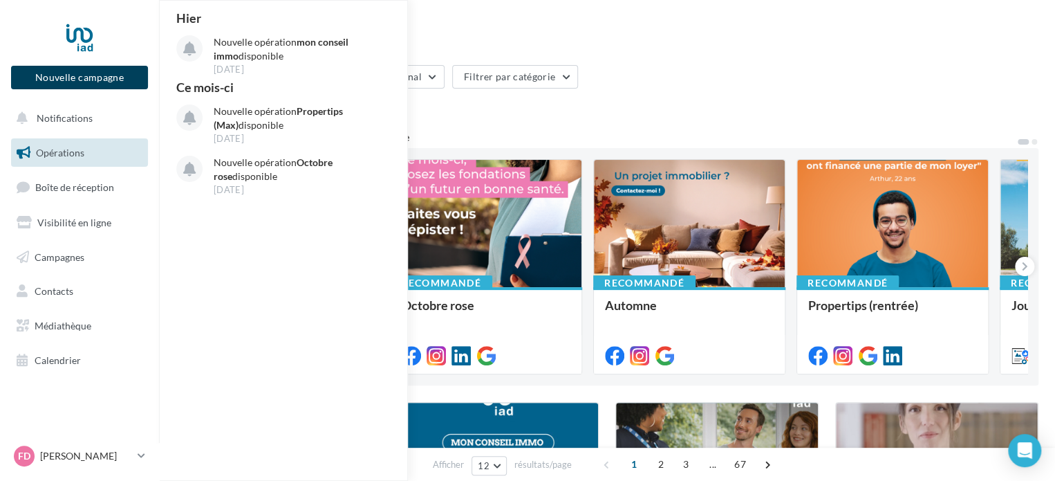
click at [100, 81] on button "Nouvelle campagne" at bounding box center [79, 78] width 137 height 24
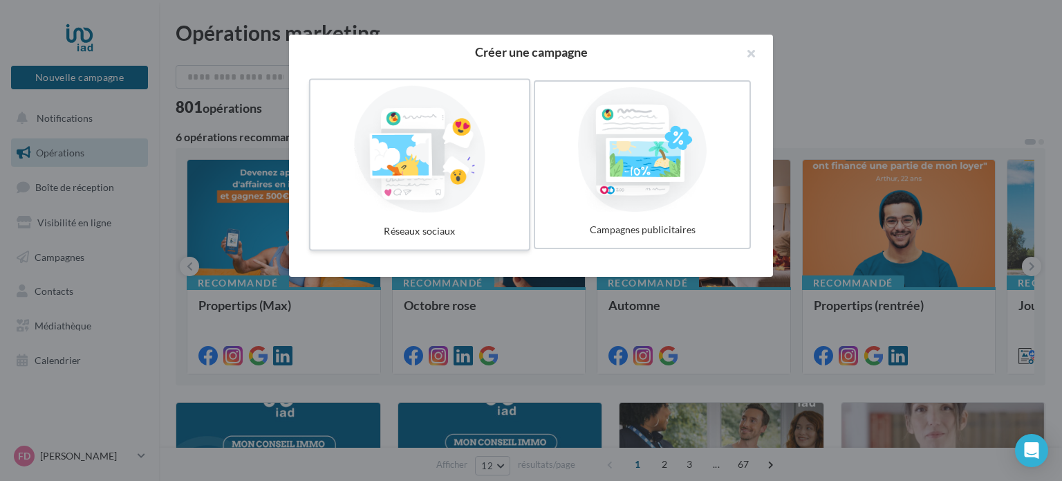
click at [443, 229] on div "Réseaux sociaux" at bounding box center [419, 232] width 207 height 26
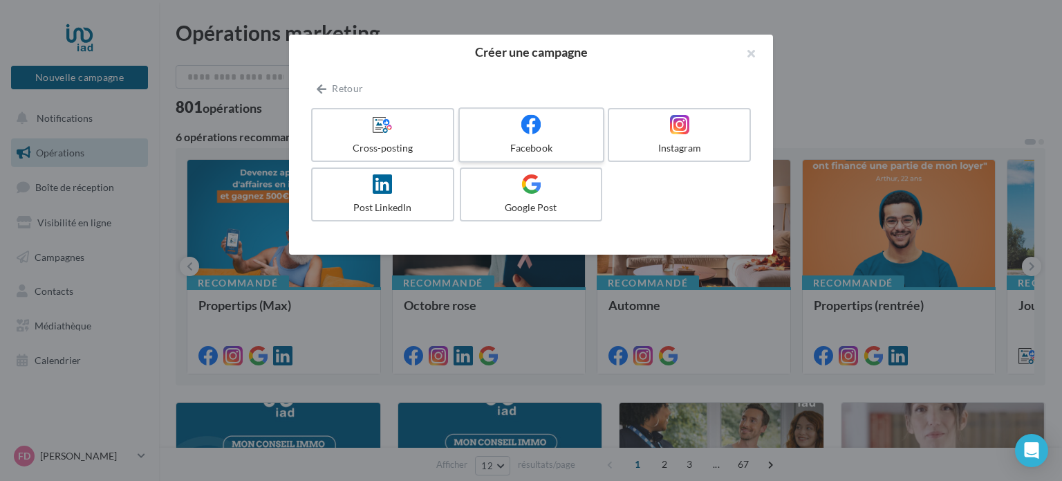
click at [541, 135] on div at bounding box center [530, 124] width 131 height 21
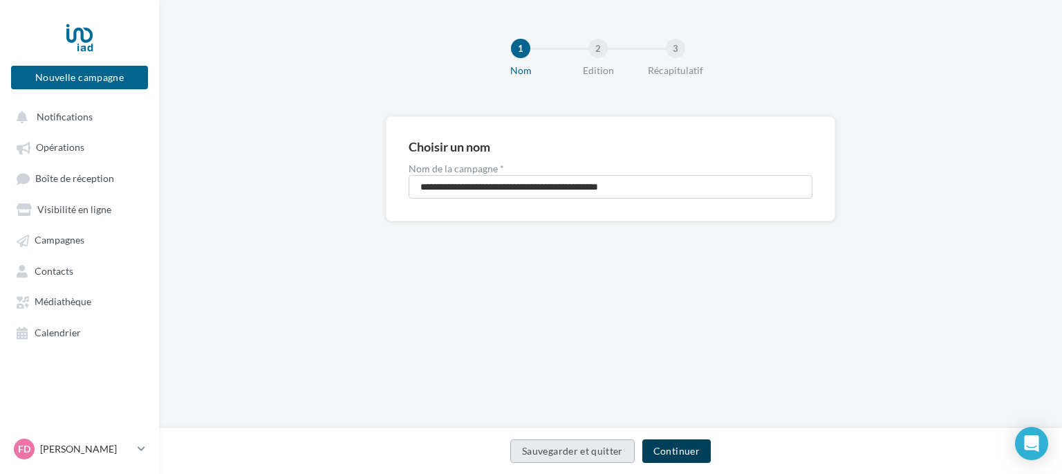
click at [669, 452] on button "Continuer" at bounding box center [676, 451] width 68 height 24
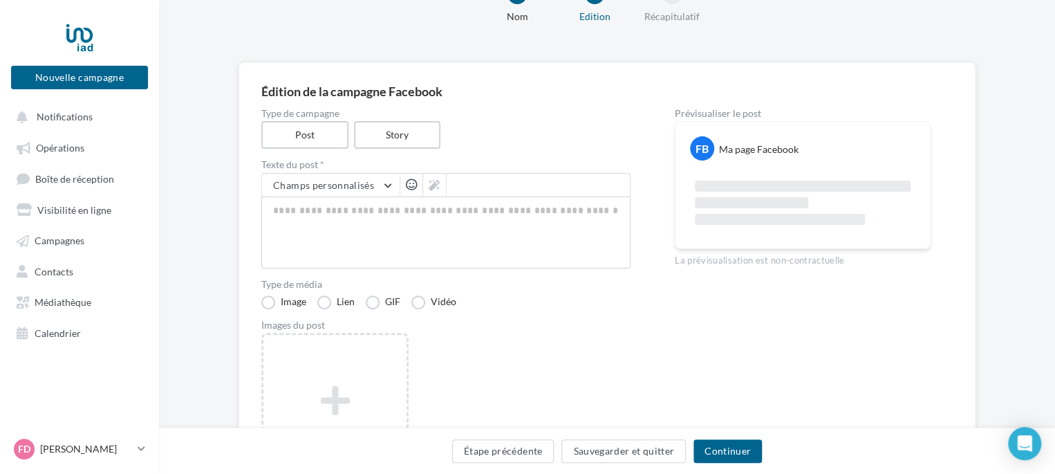
scroll to position [69, 0]
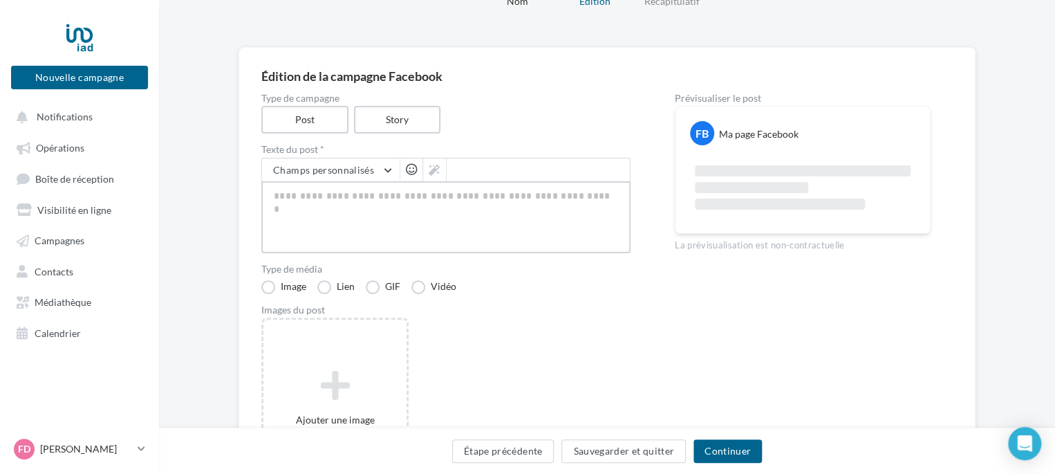
click at [343, 189] on textarea at bounding box center [445, 217] width 369 height 72
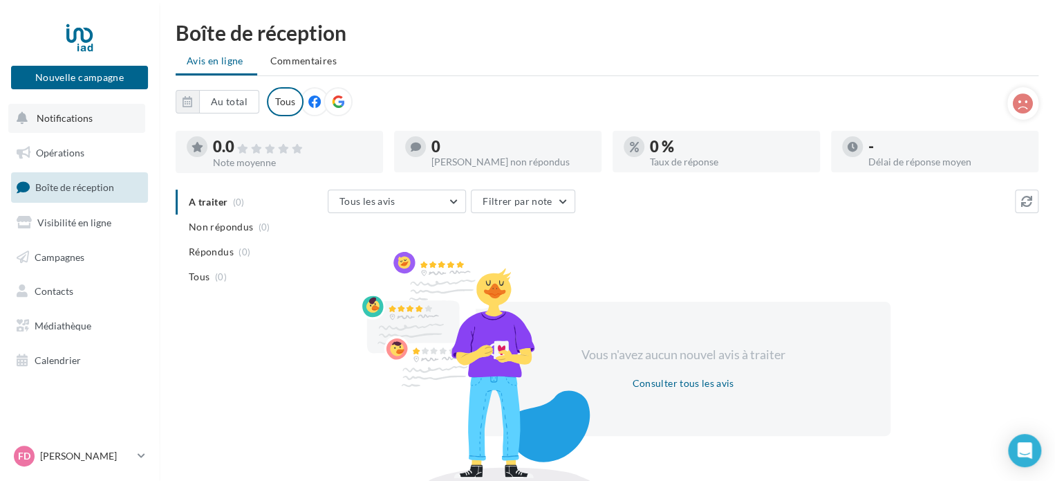
click at [97, 119] on button "Notifications" at bounding box center [76, 118] width 137 height 29
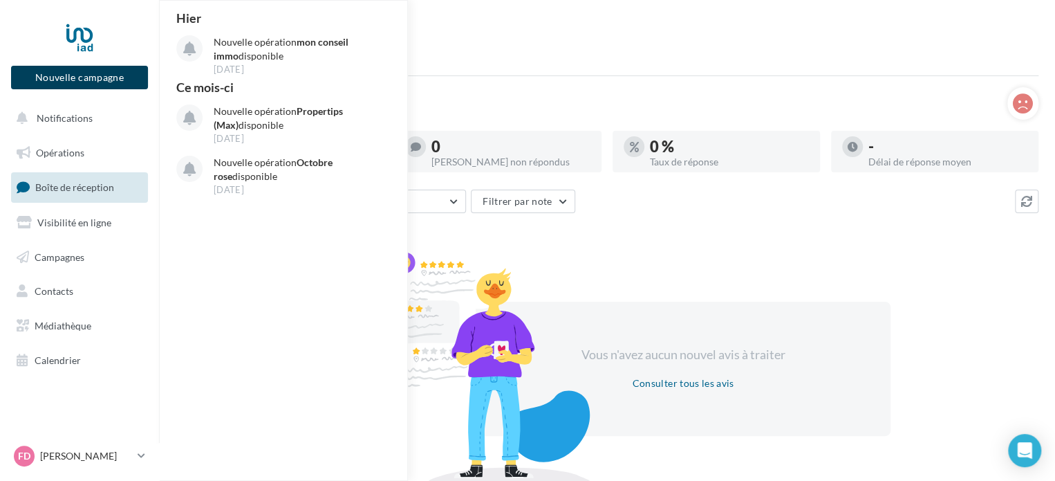
click at [90, 73] on button "Nouvelle campagne" at bounding box center [79, 78] width 137 height 24
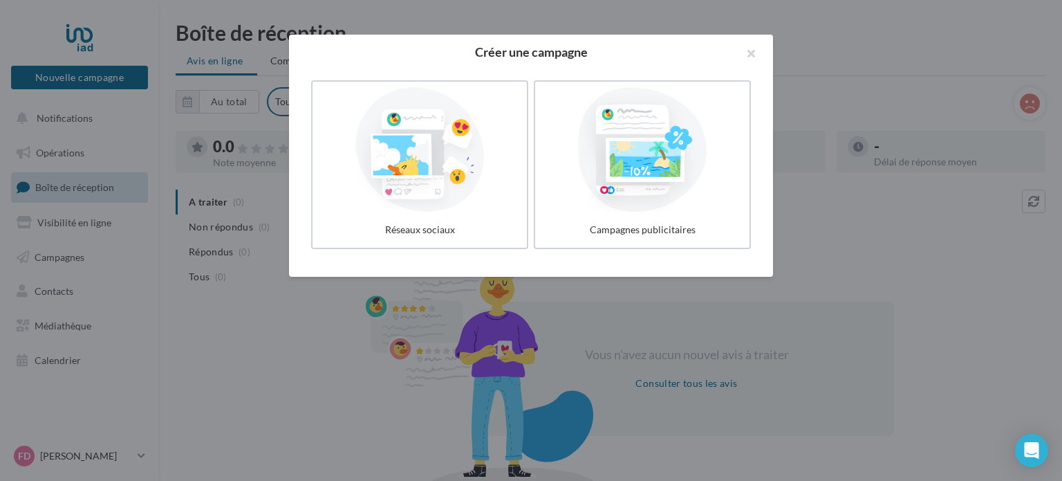
click at [644, 198] on div at bounding box center [642, 149] width 203 height 124
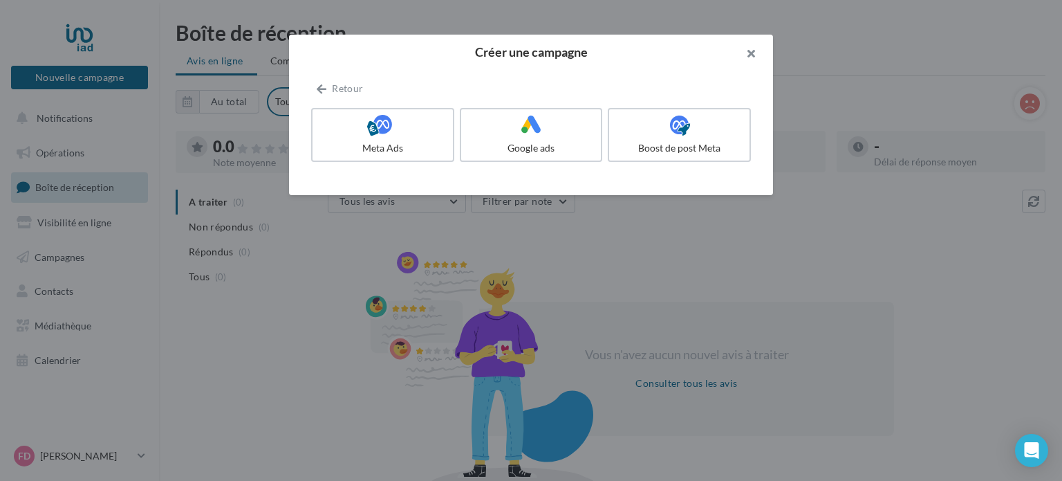
click at [752, 53] on button "button" at bounding box center [745, 55] width 55 height 41
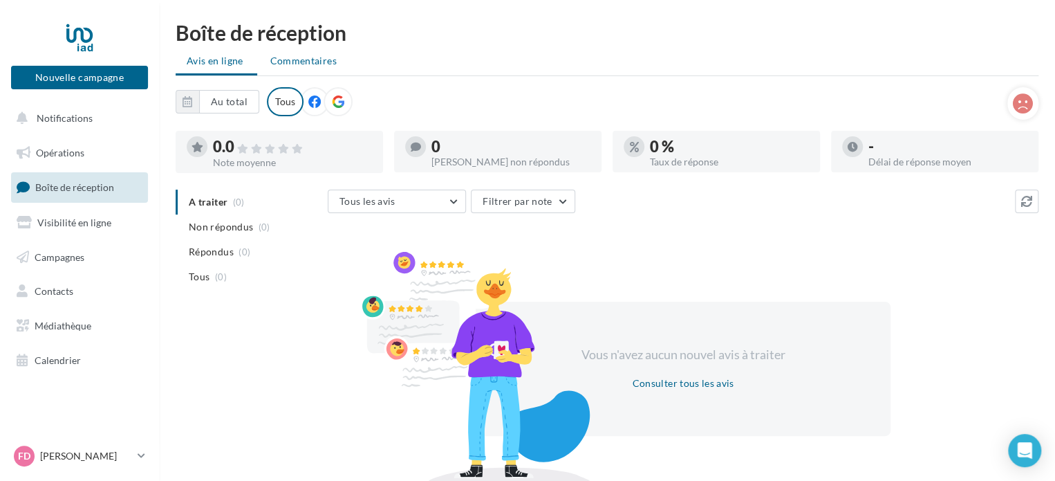
click at [328, 62] on span "Commentaires" at bounding box center [303, 61] width 66 height 14
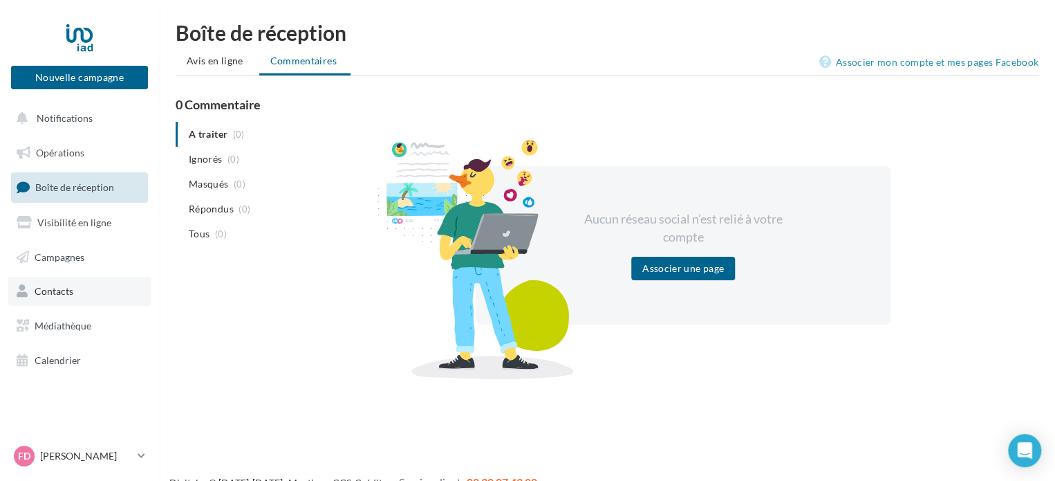
click at [58, 287] on span "Contacts" at bounding box center [54, 291] width 39 height 12
